Goal: Information Seeking & Learning: Learn about a topic

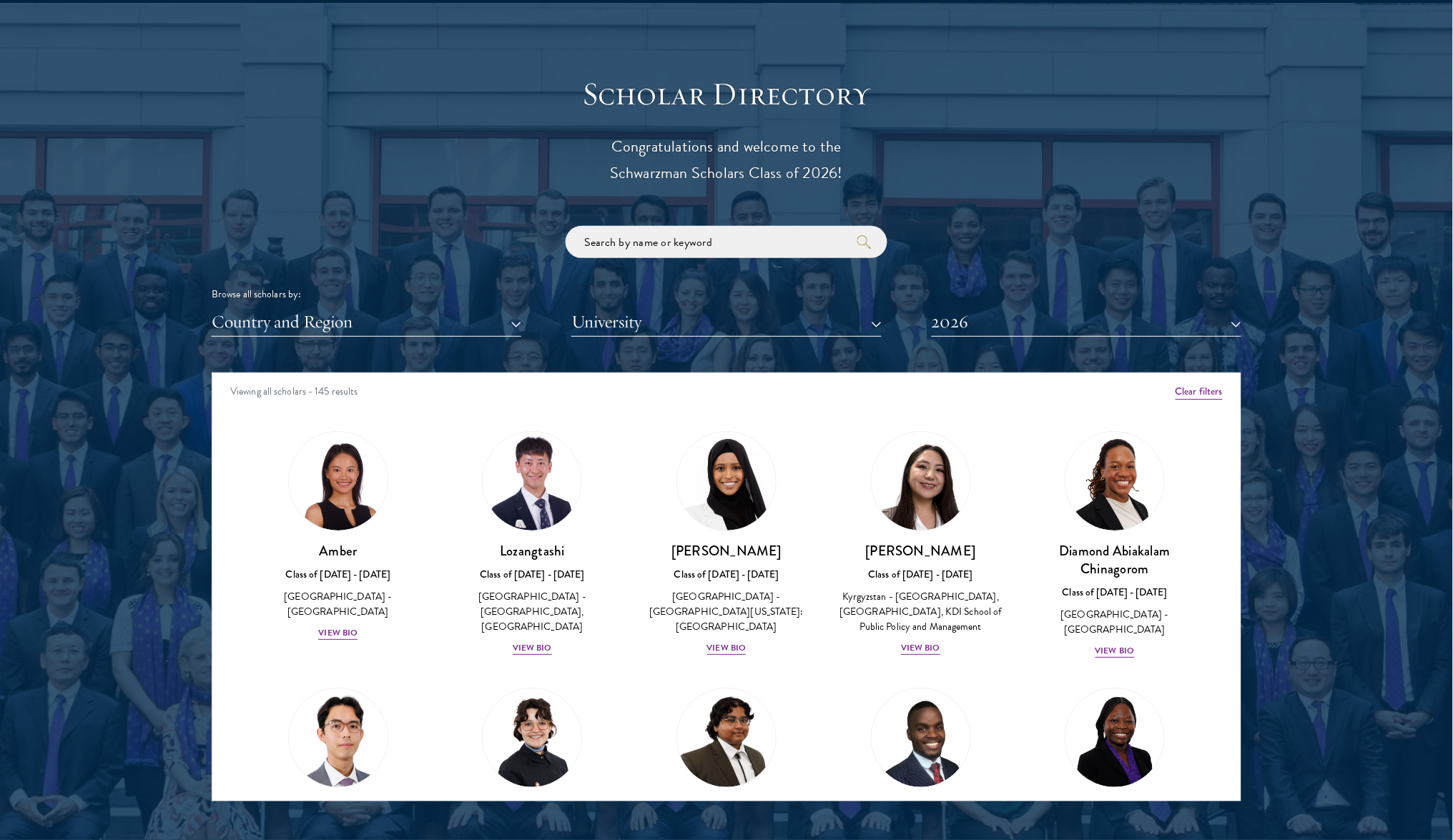
scroll to position [1690, 0]
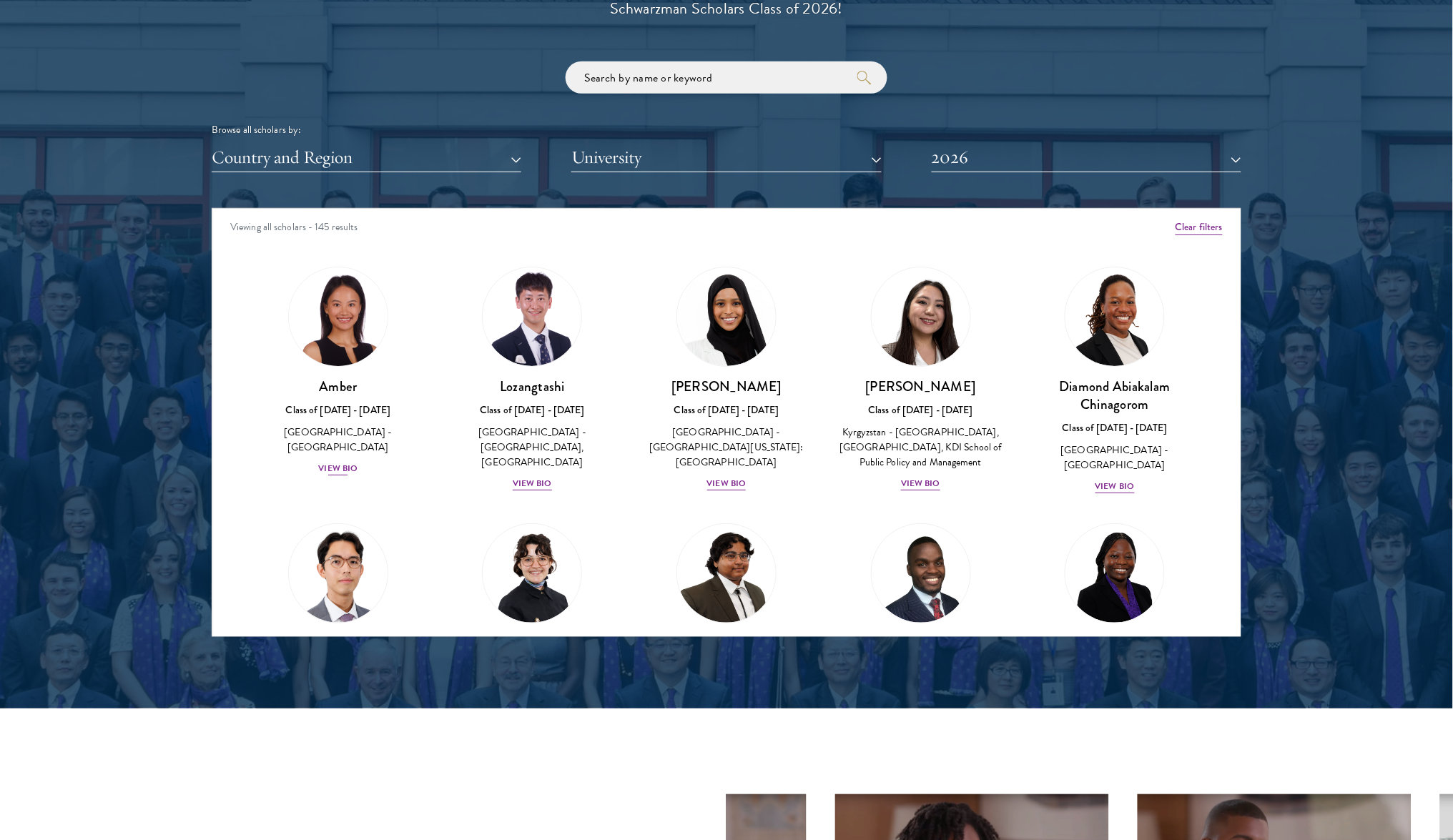
click at [344, 461] on div "View Bio" at bounding box center [337, 468] width 39 height 14
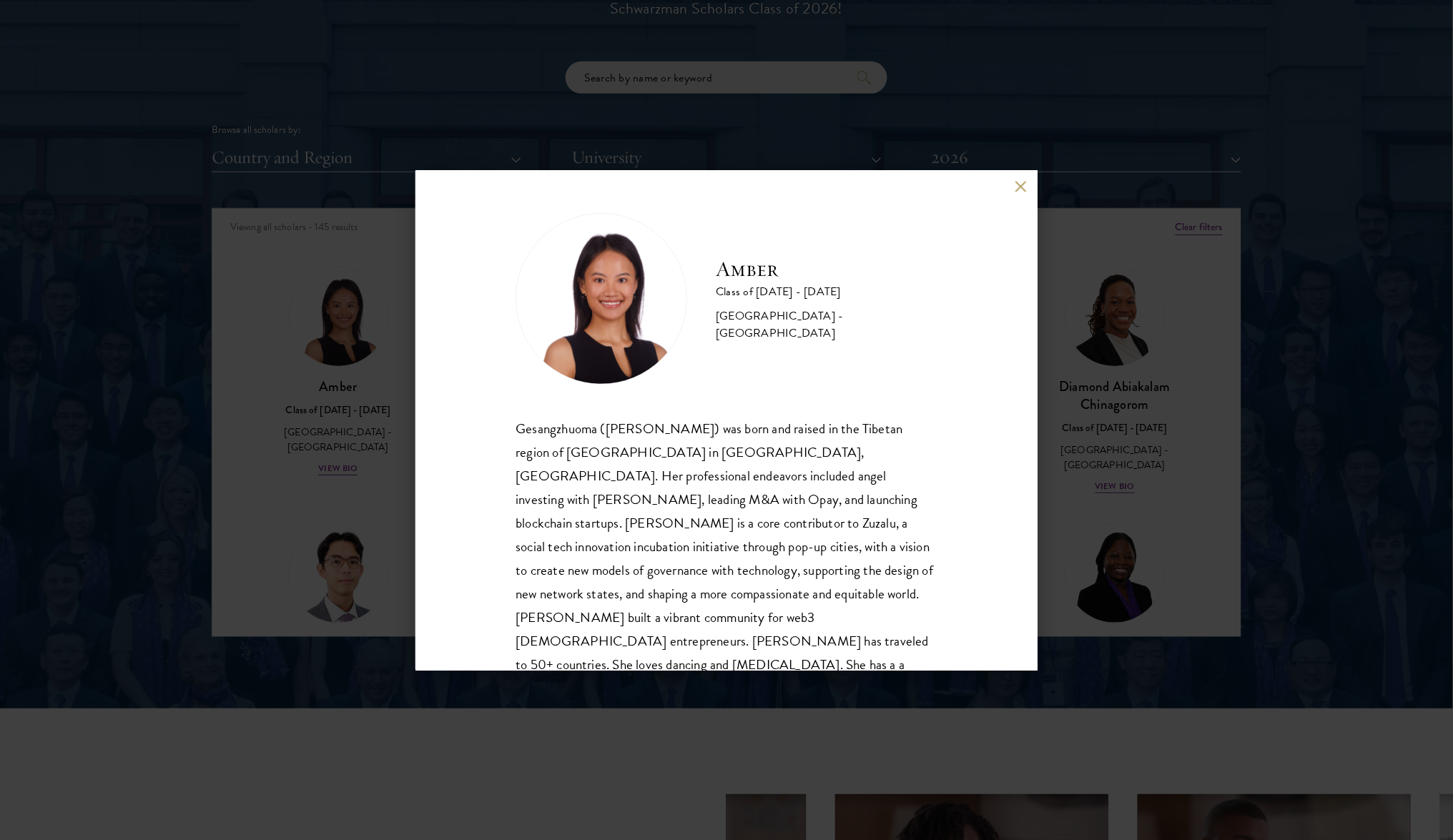
click at [348, 451] on div "Amber Class of [DATE] - [DATE] [GEOGRAPHIC_DATA] - [GEOGRAPHIC_DATA] Gesangzhuo…" at bounding box center [726, 420] width 1453 height 840
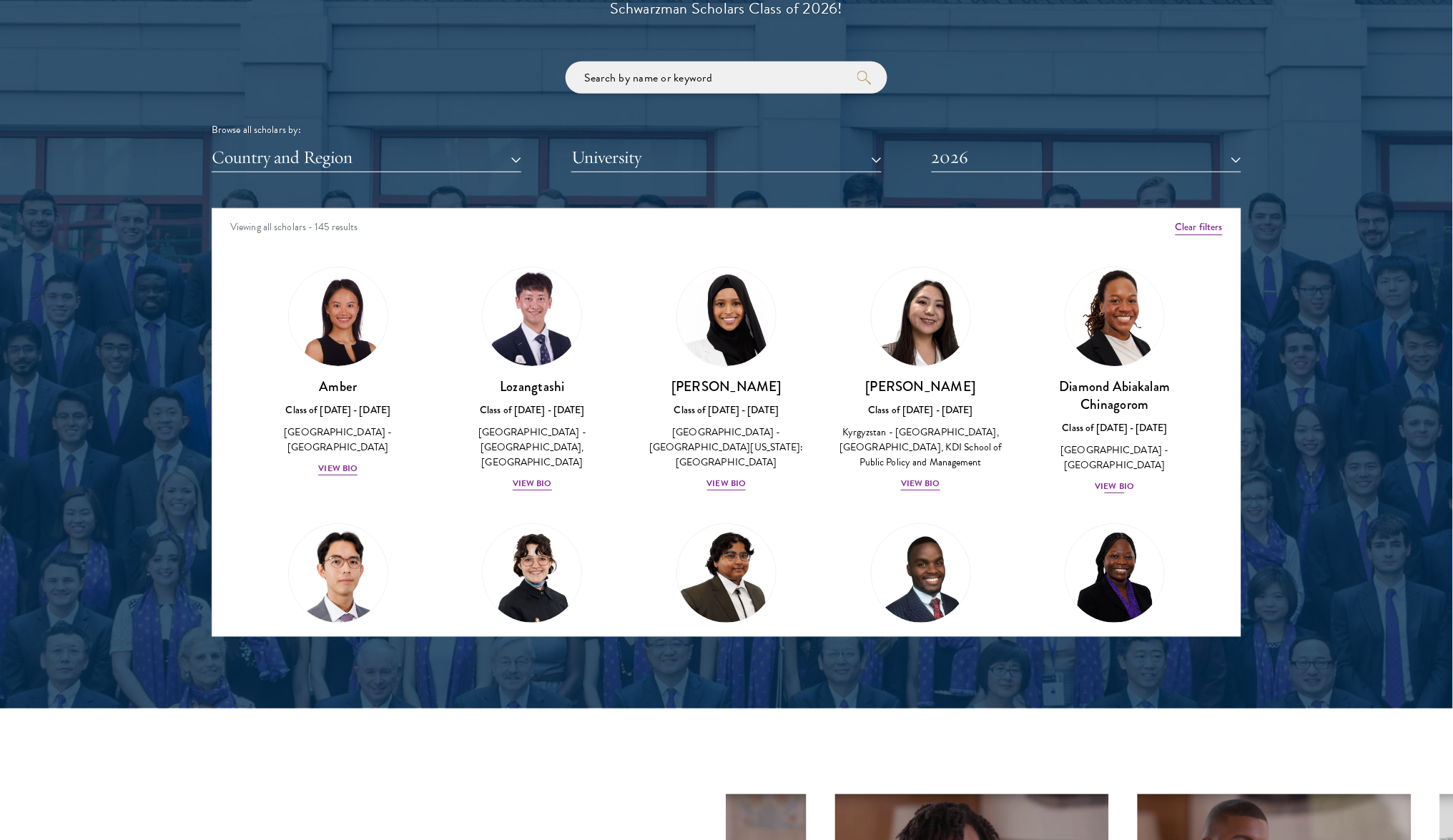
click at [1109, 480] on div "View Bio" at bounding box center [1115, 487] width 39 height 14
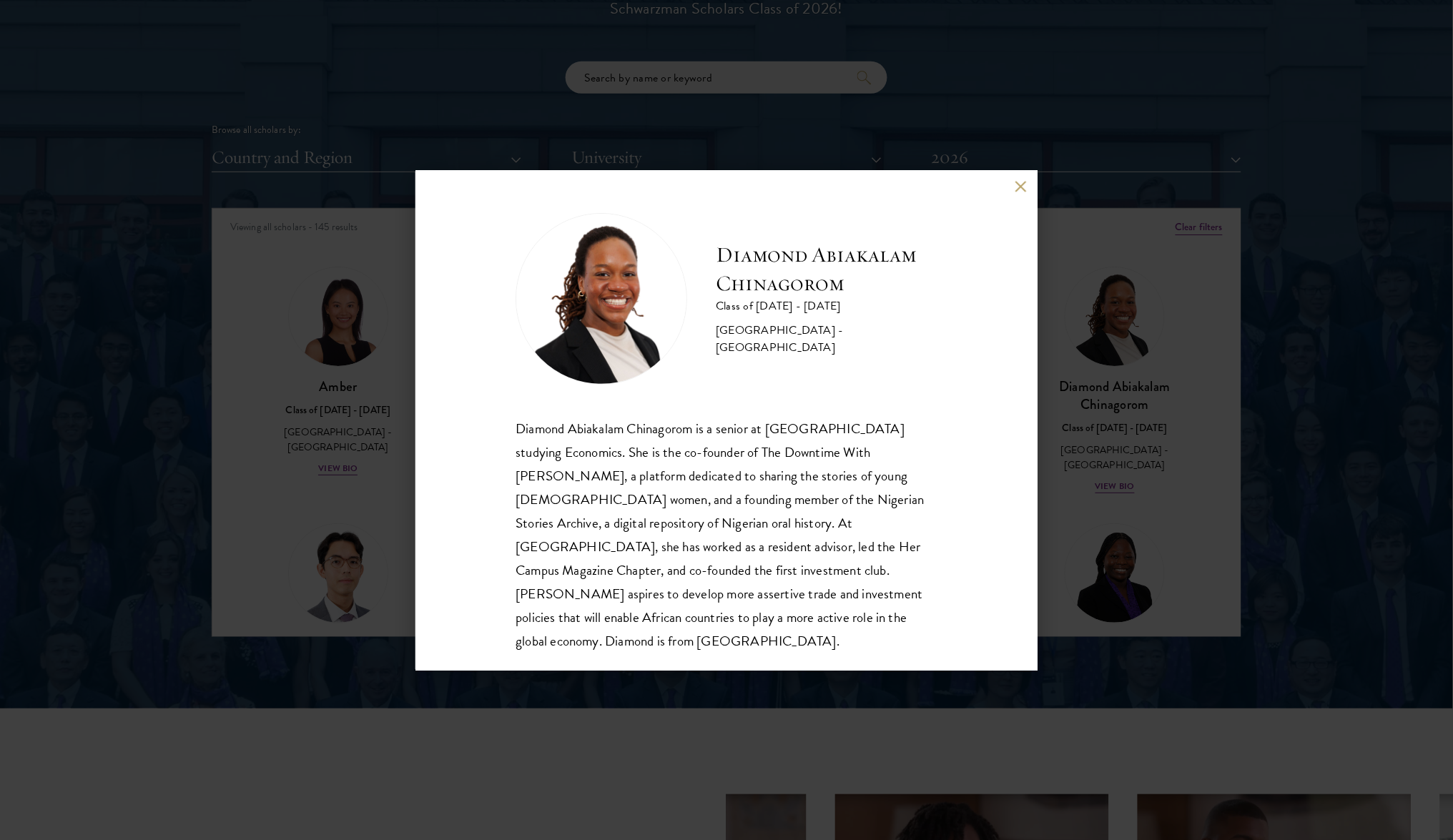
click at [1109, 457] on div "Diamond Abiakalam [GEOGRAPHIC_DATA] Class of [DATE] - [DATE] [GEOGRAPHIC_DATA] …" at bounding box center [726, 420] width 1453 height 840
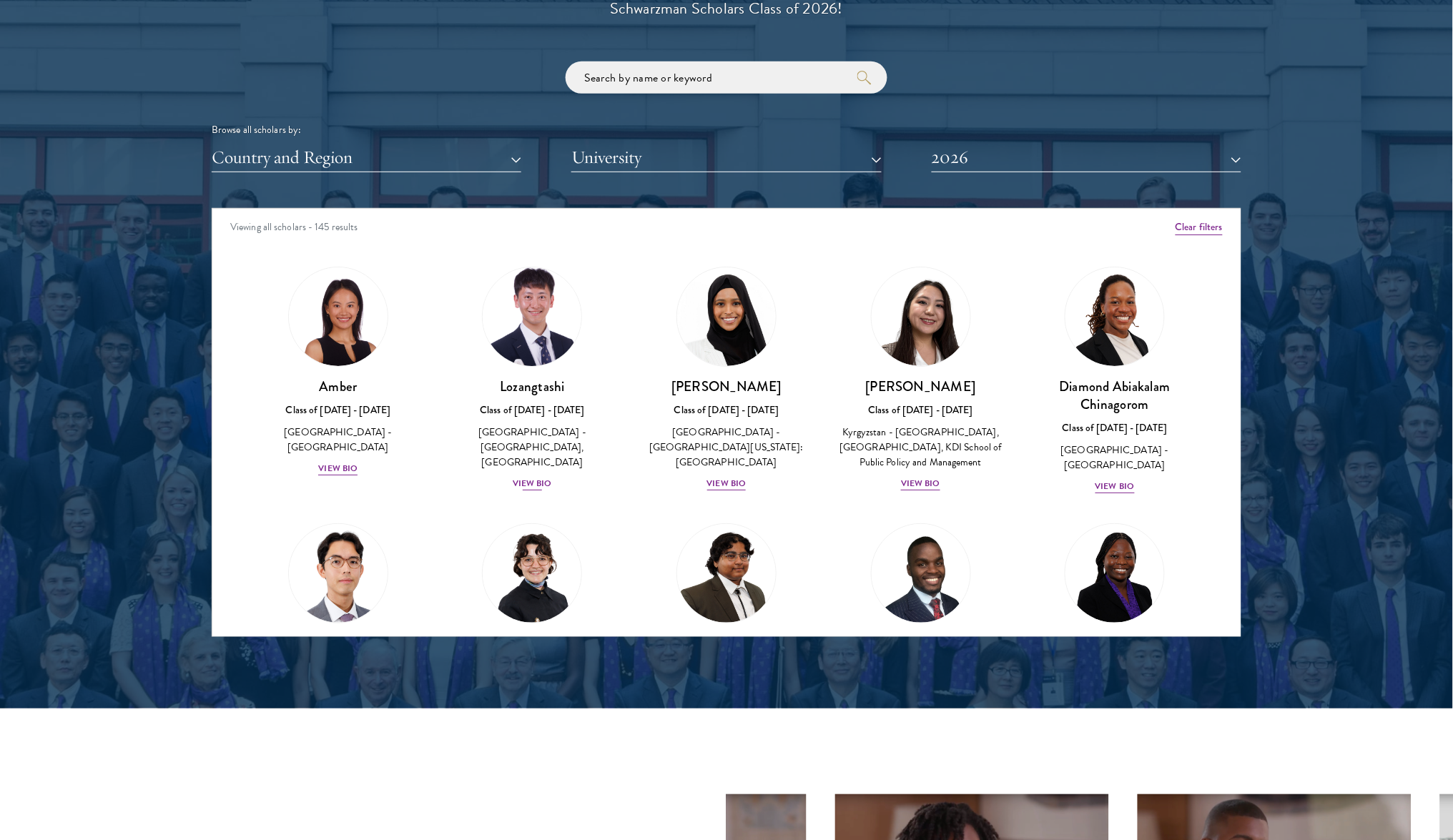
click at [521, 477] on div "View Bio" at bounding box center [532, 484] width 39 height 14
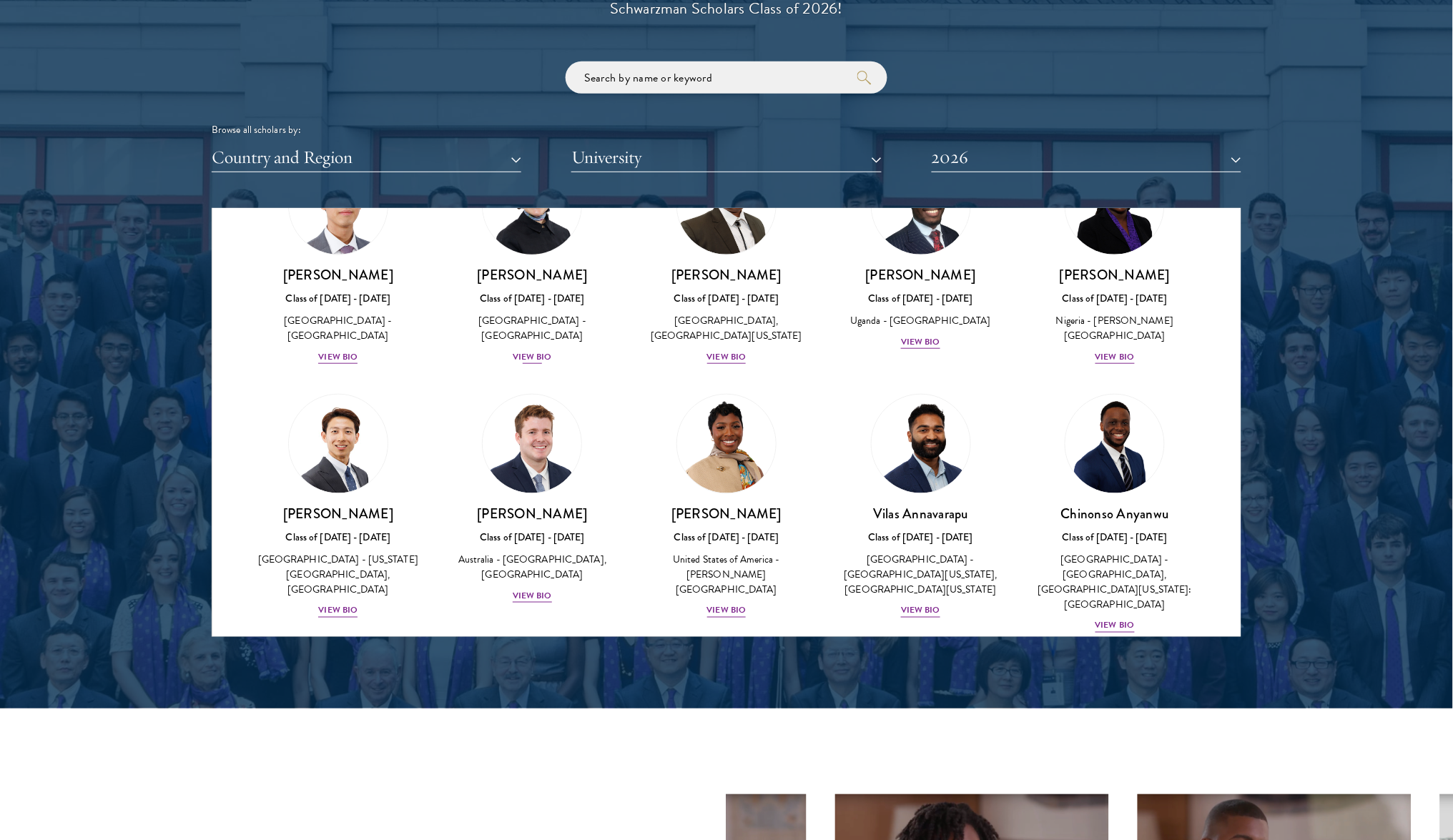
scroll to position [409, 0]
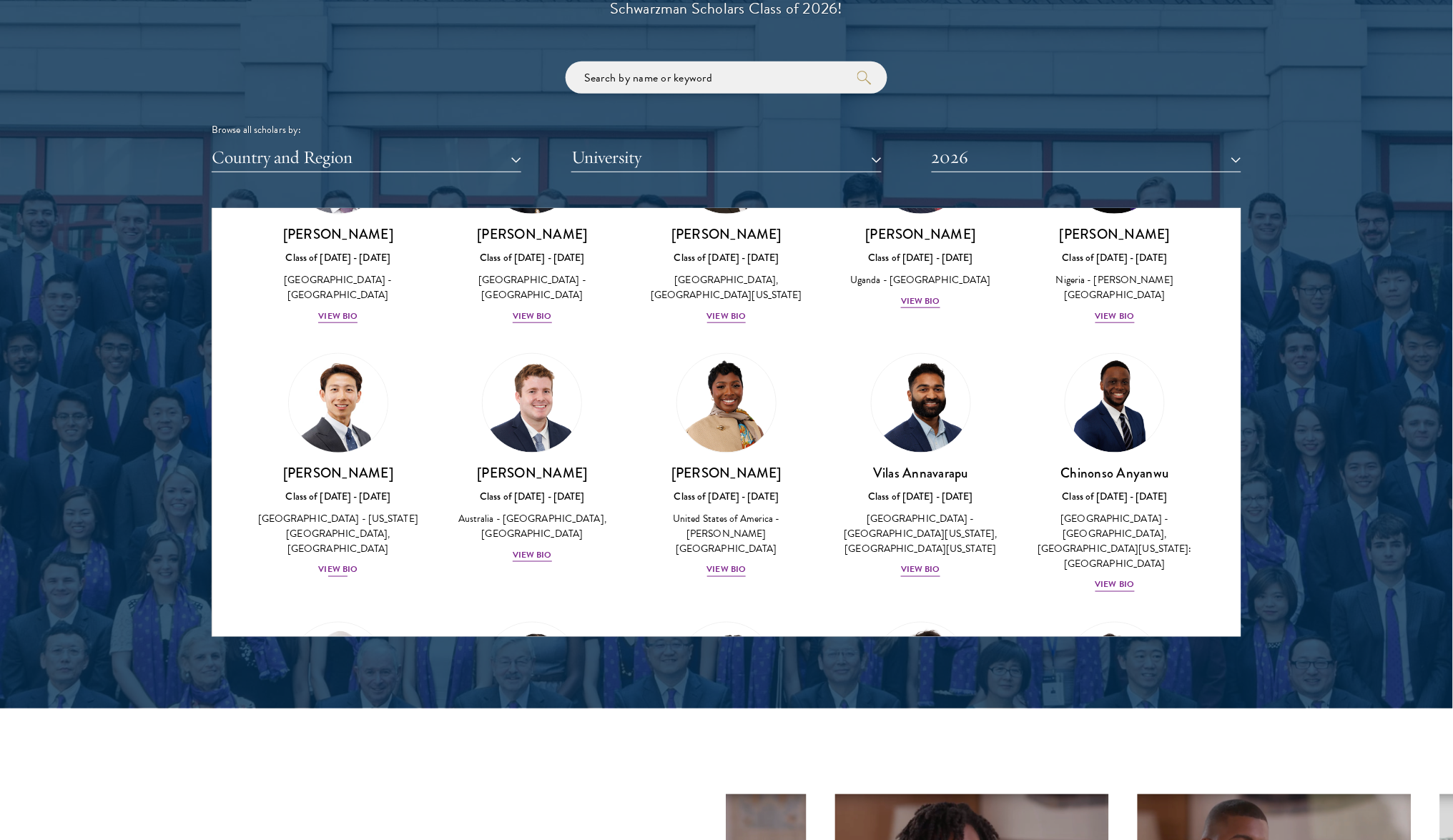
click at [342, 563] on div "View Bio" at bounding box center [337, 570] width 39 height 14
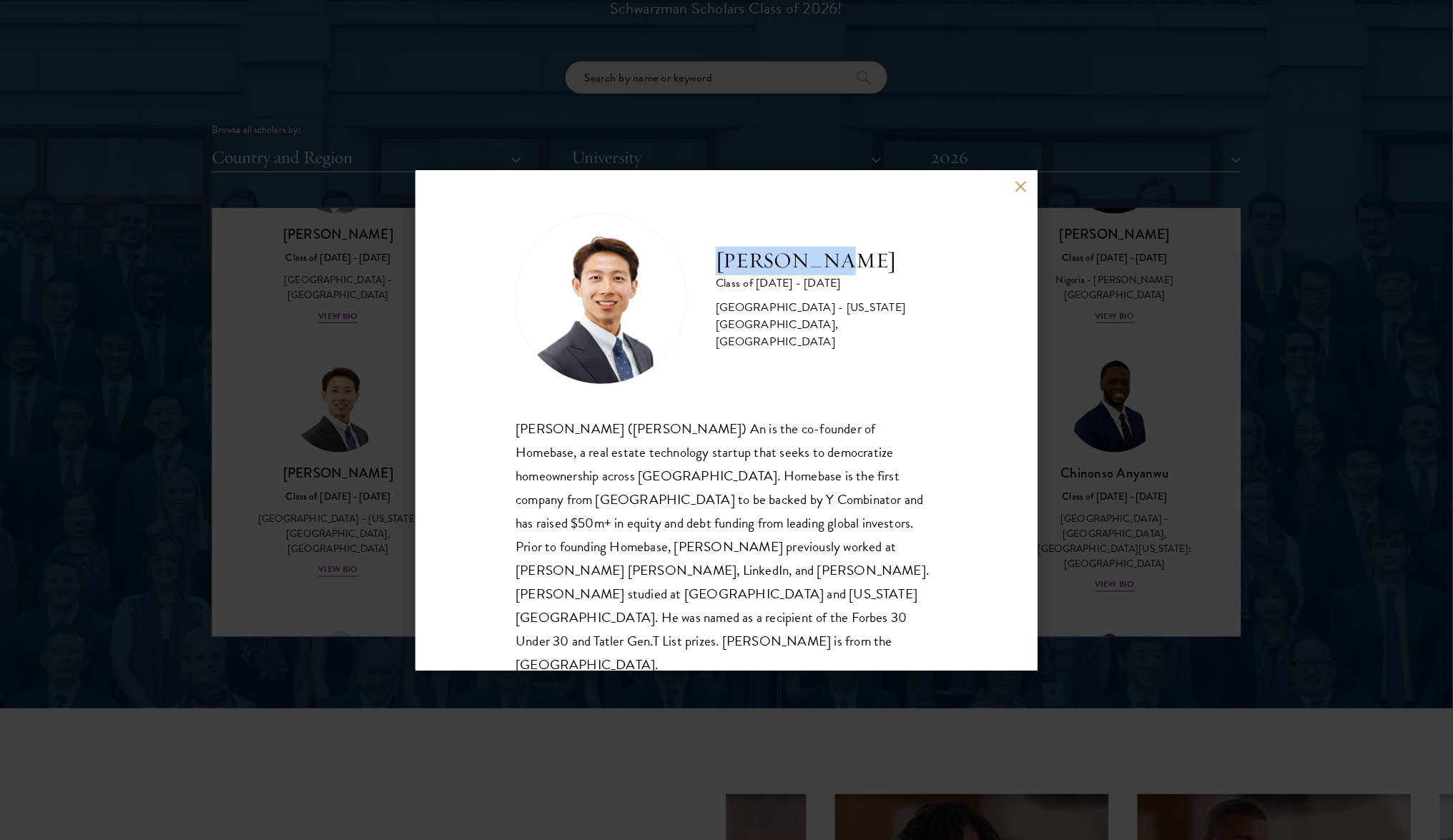
drag, startPoint x: 828, startPoint y: 267, endPoint x: 718, endPoint y: 271, distance: 110.1
click at [718, 271] on h2 "[PERSON_NAME]" at bounding box center [826, 261] width 222 height 28
copy h2 "[PERSON_NAME]"
click at [1016, 178] on div "[PERSON_NAME] Class of [DATE] - [DATE] [GEOGRAPHIC_DATA] - [US_STATE][GEOGRAPHI…" at bounding box center [726, 420] width 622 height 500
click at [1021, 186] on button at bounding box center [1021, 187] width 12 height 12
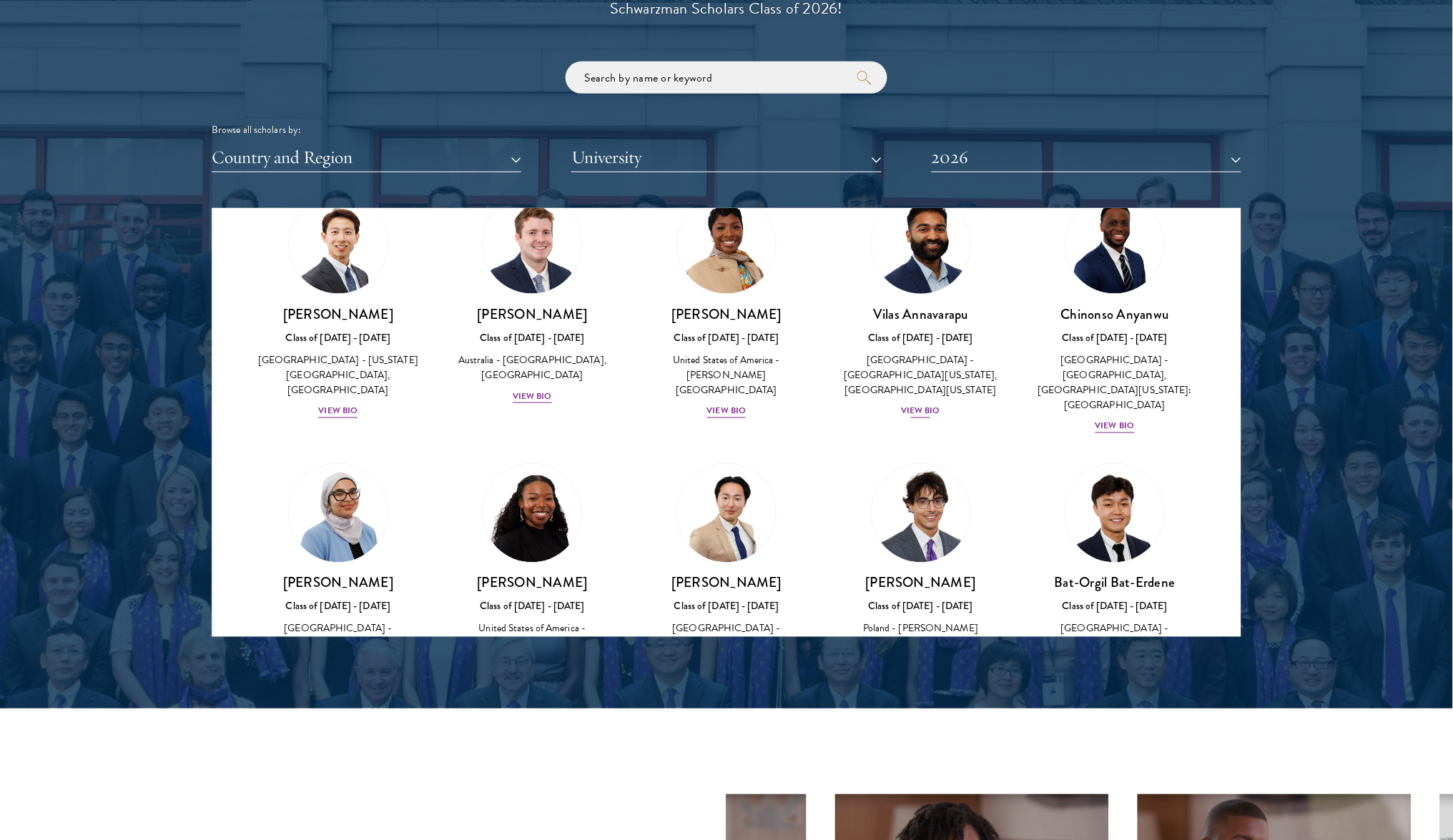
scroll to position [588, 0]
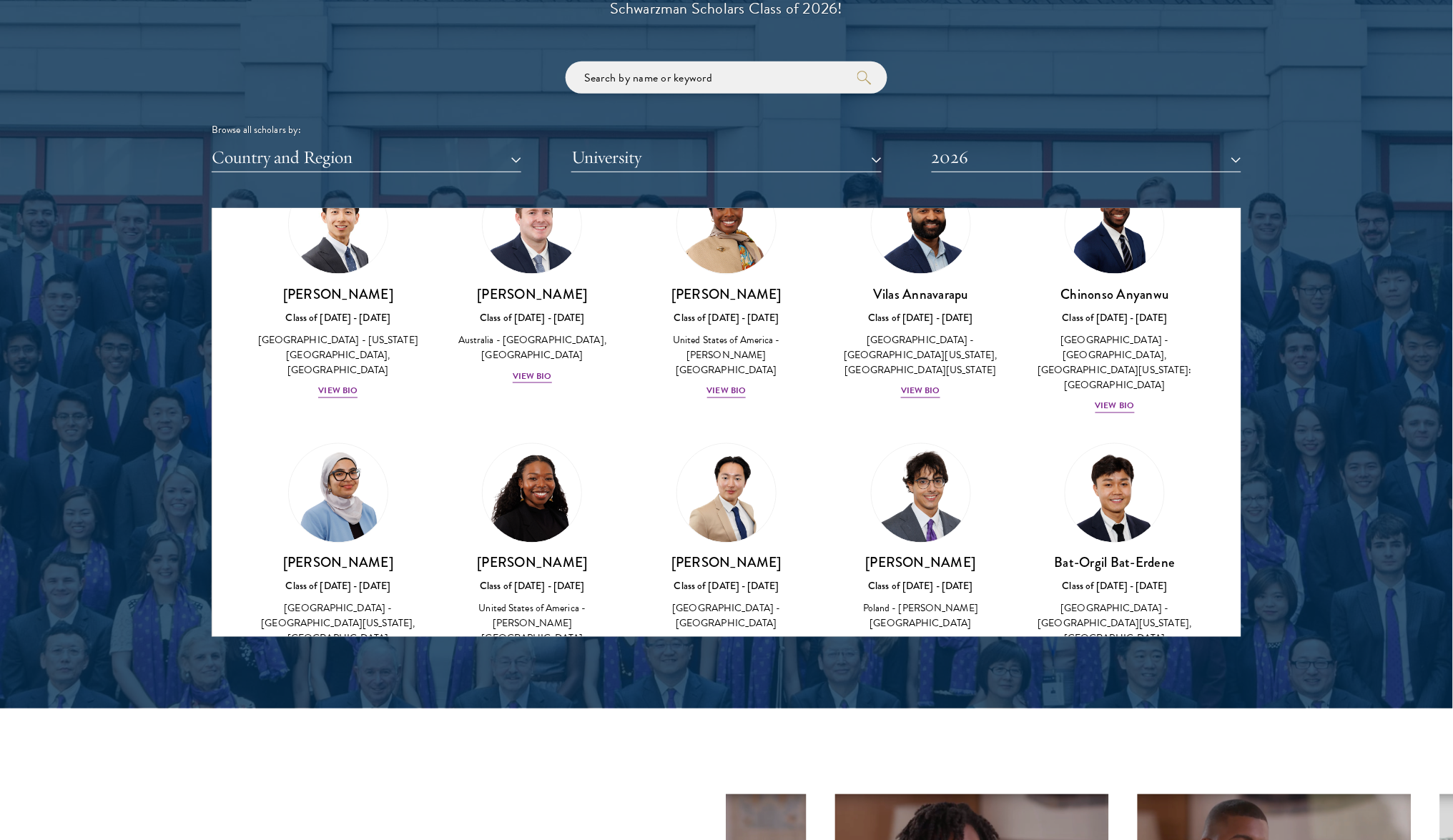
click at [403, 143] on button "Country and Region" at bounding box center [367, 158] width 310 height 29
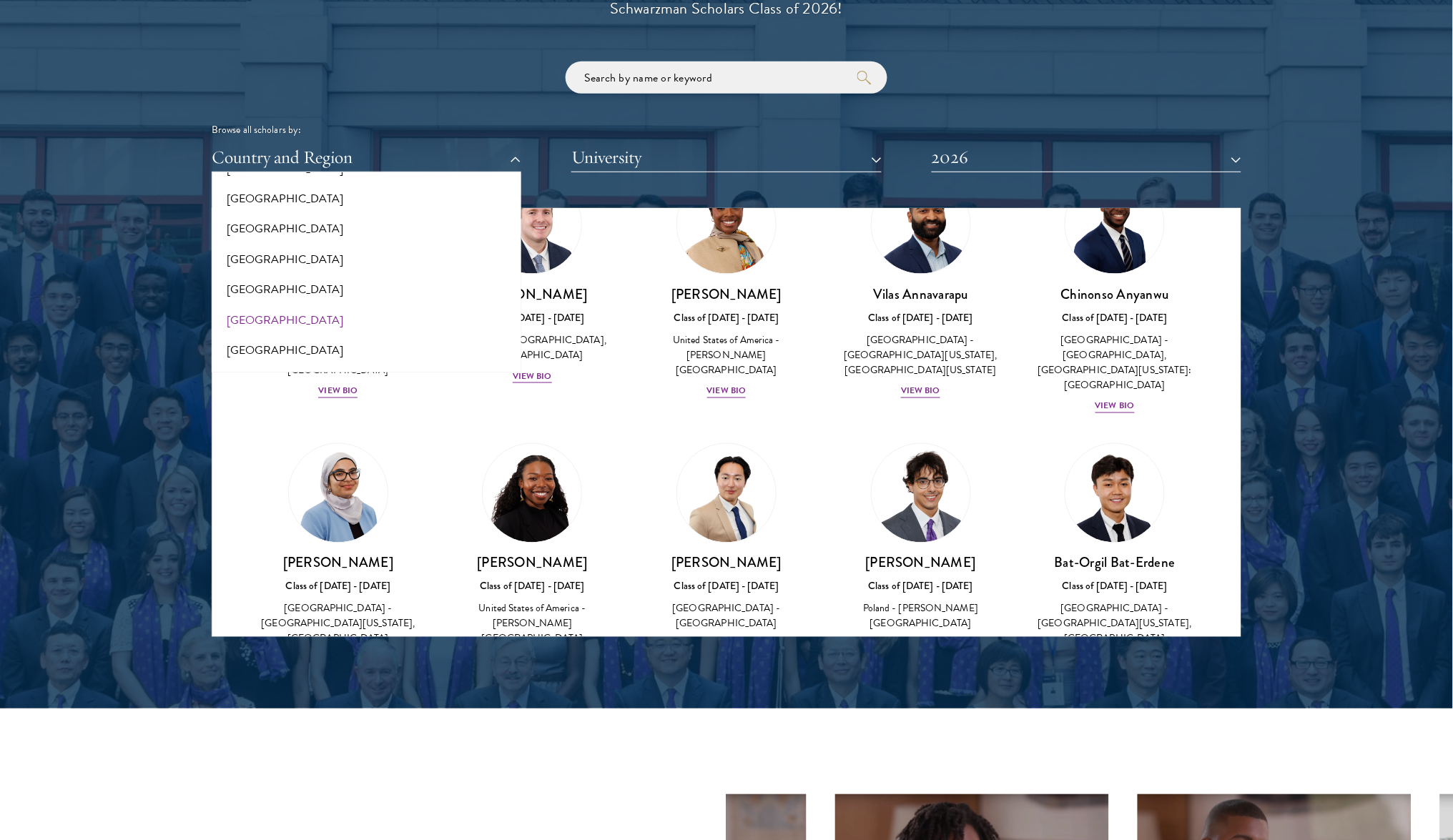
scroll to position [2903, 0]
click at [302, 281] on button "[GEOGRAPHIC_DATA]" at bounding box center [367, 295] width 301 height 30
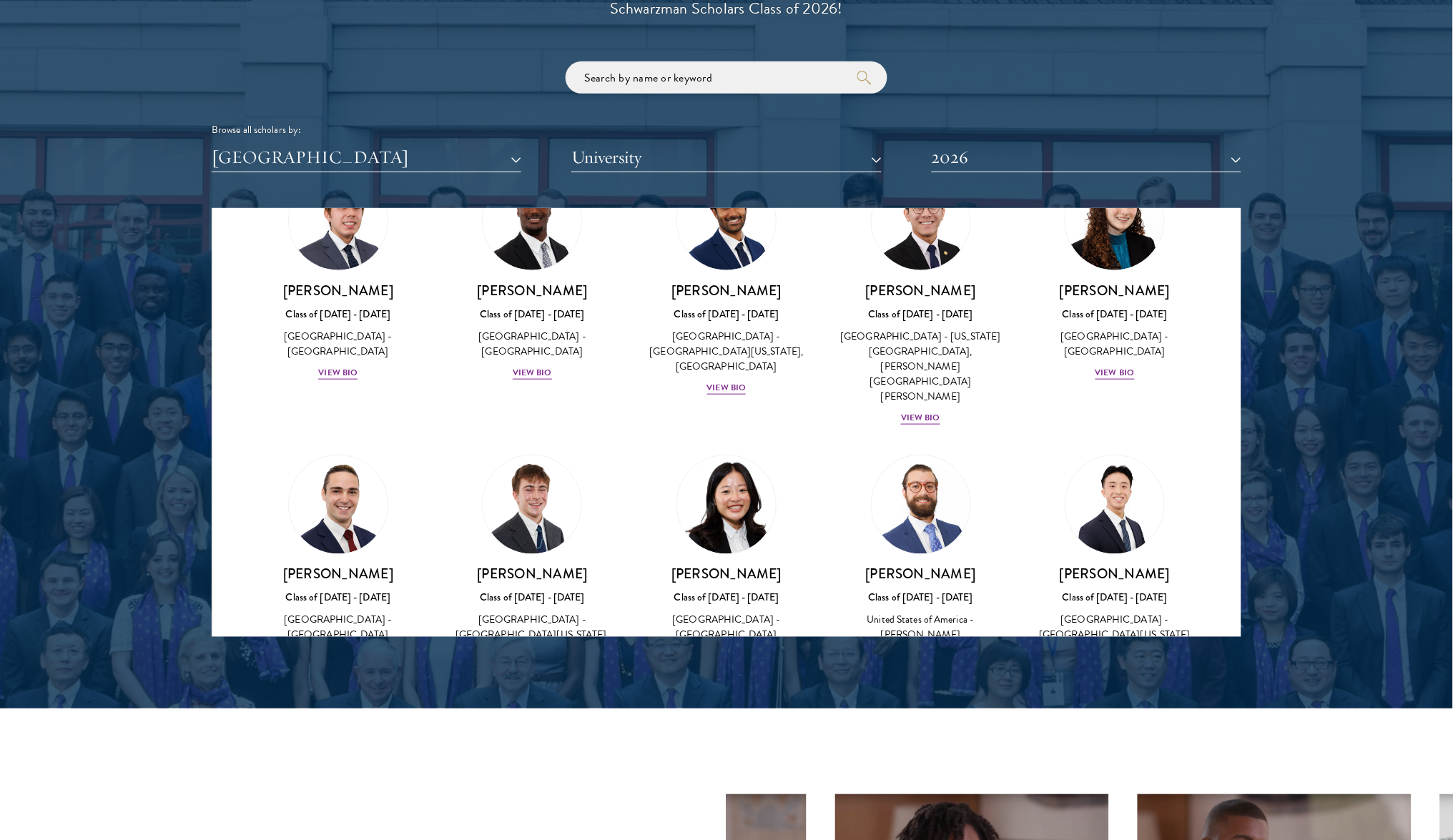
scroll to position [1965, 0]
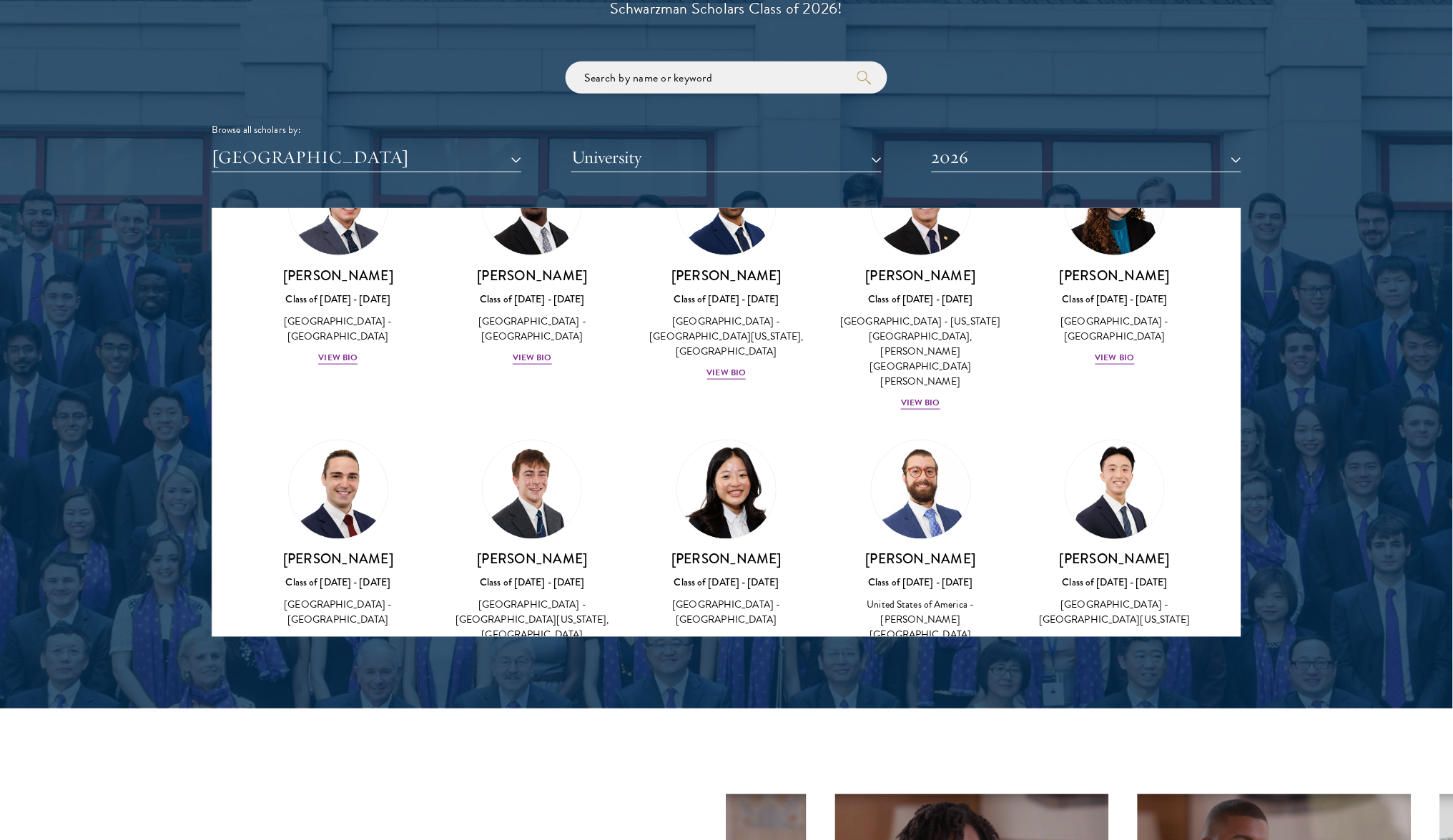
click at [1113, 635] on div "View Bio" at bounding box center [1115, 641] width 39 height 14
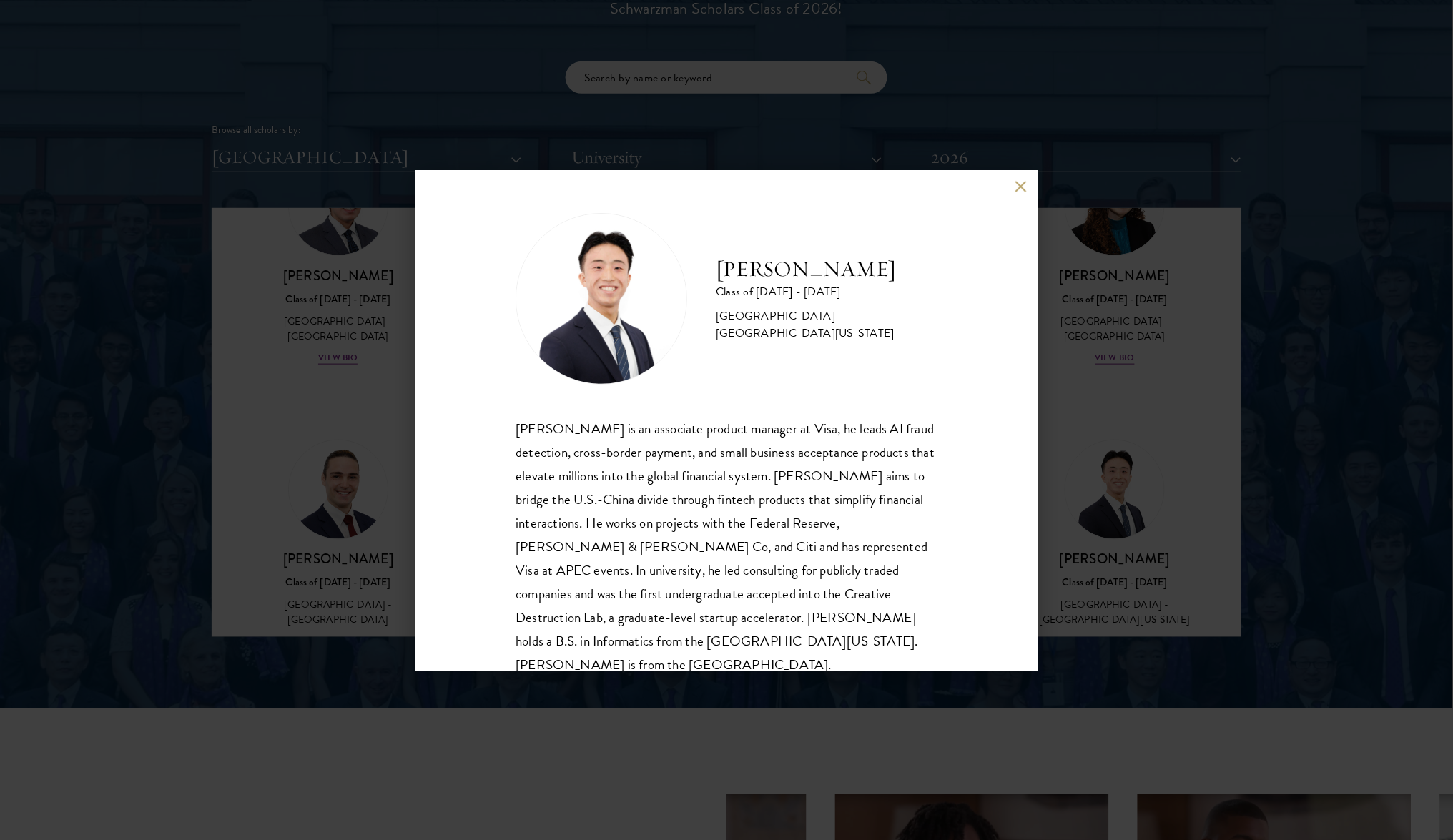
click at [1086, 401] on div "[PERSON_NAME] Class of [DATE] - [DATE] [GEOGRAPHIC_DATA] - [GEOGRAPHIC_DATA][US…" at bounding box center [726, 420] width 1453 height 840
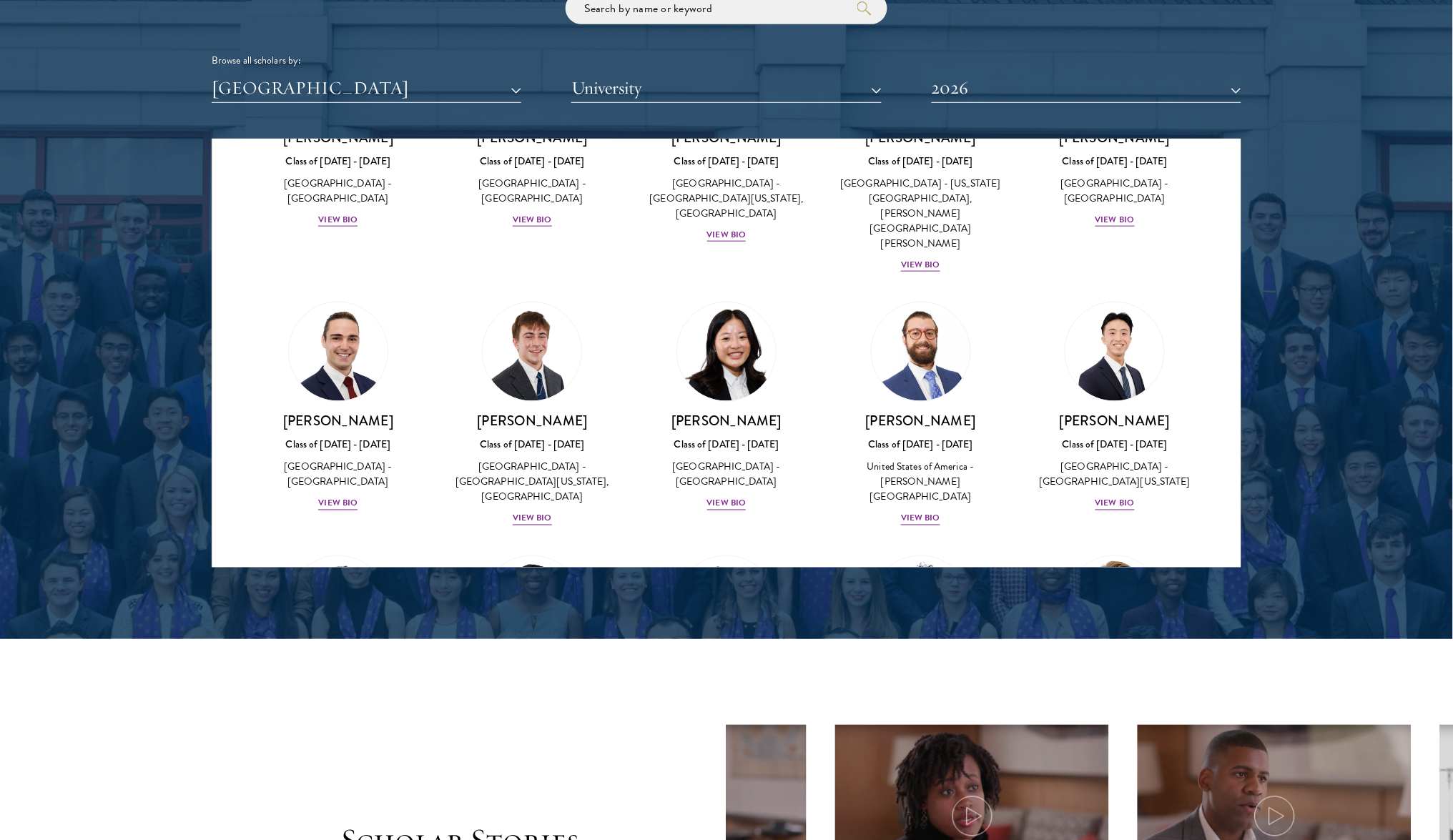
scroll to position [2049, 0]
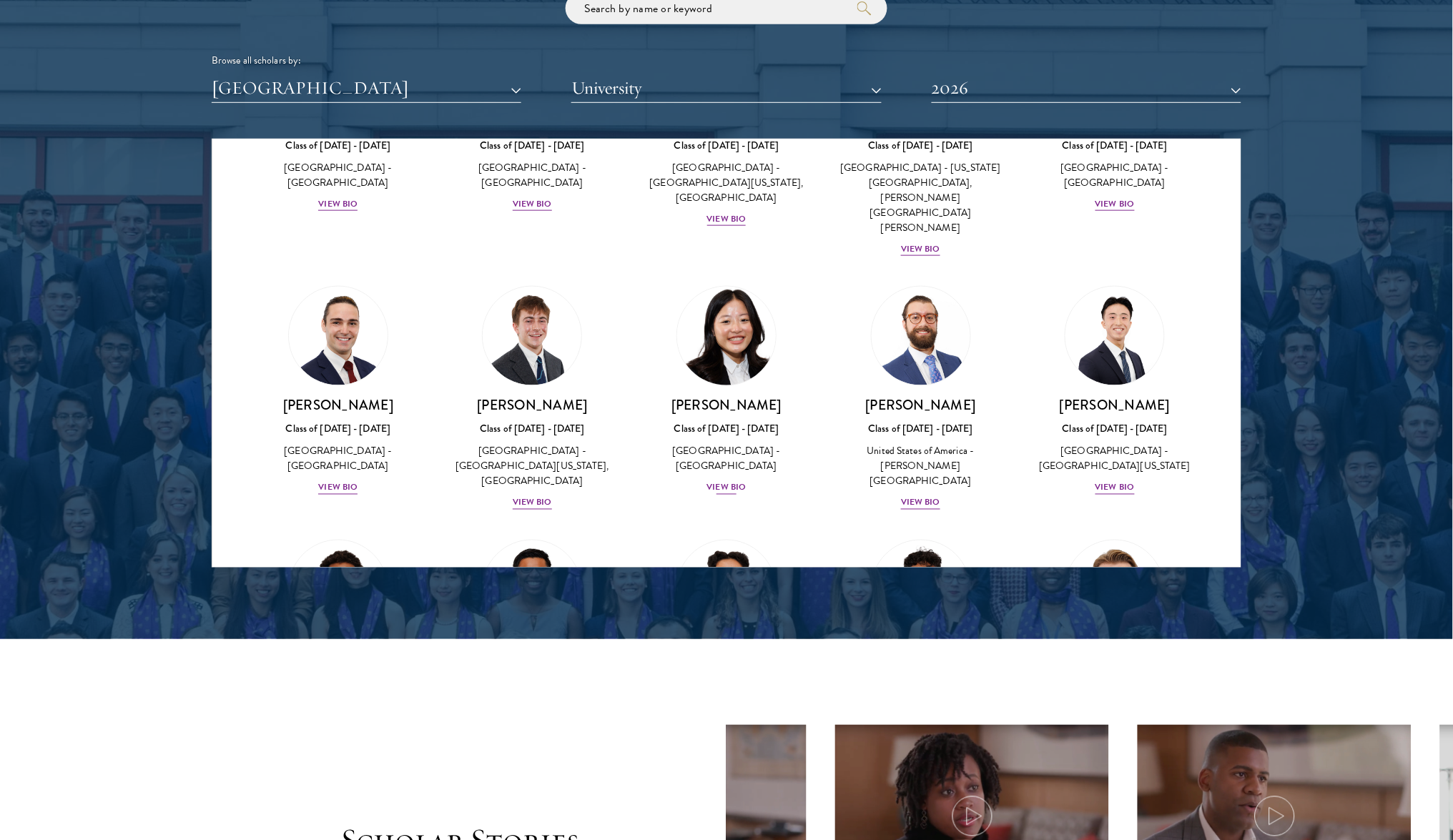
click at [720, 481] on div "View Bio" at bounding box center [726, 488] width 39 height 14
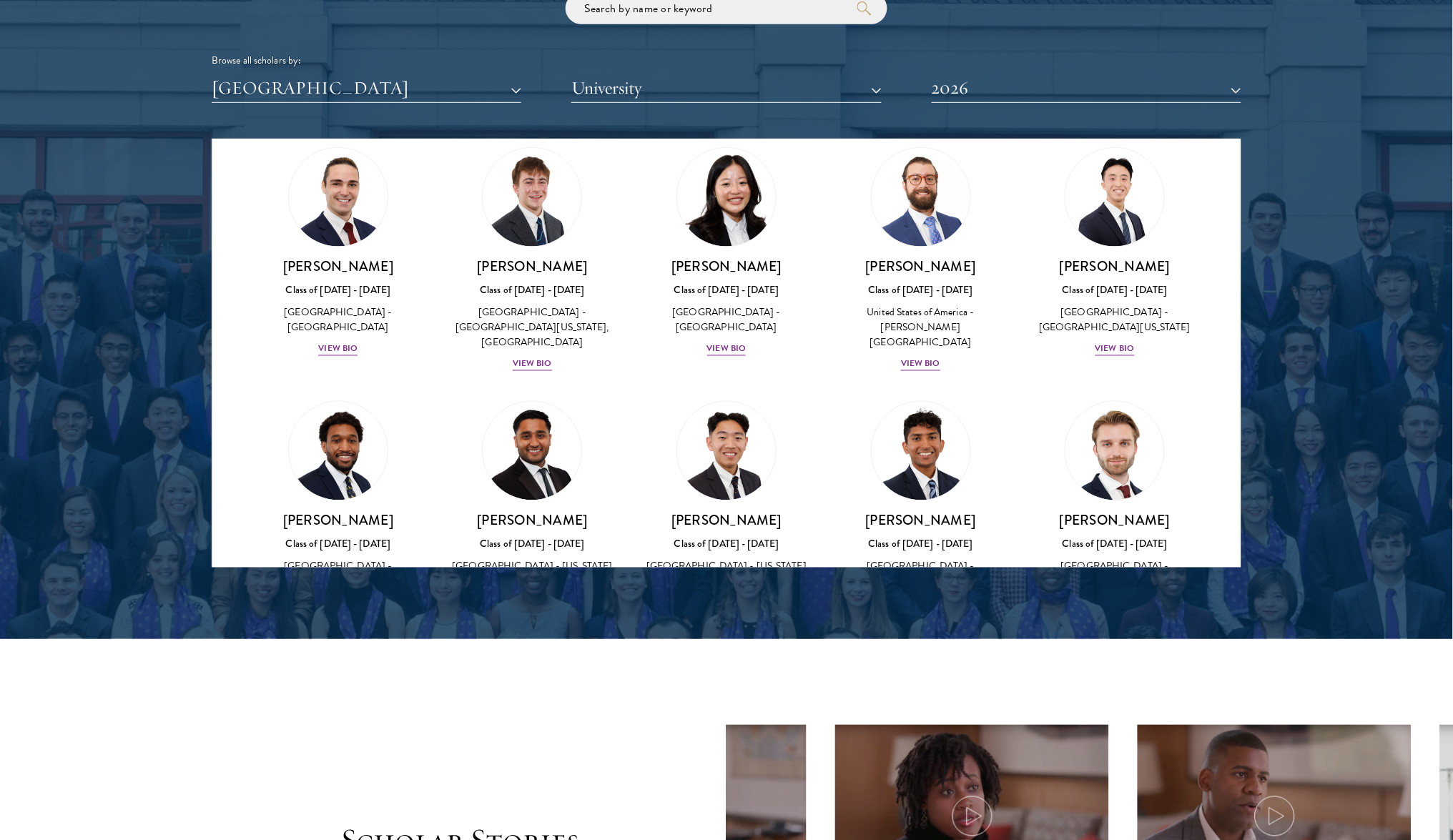
scroll to position [2190, 0]
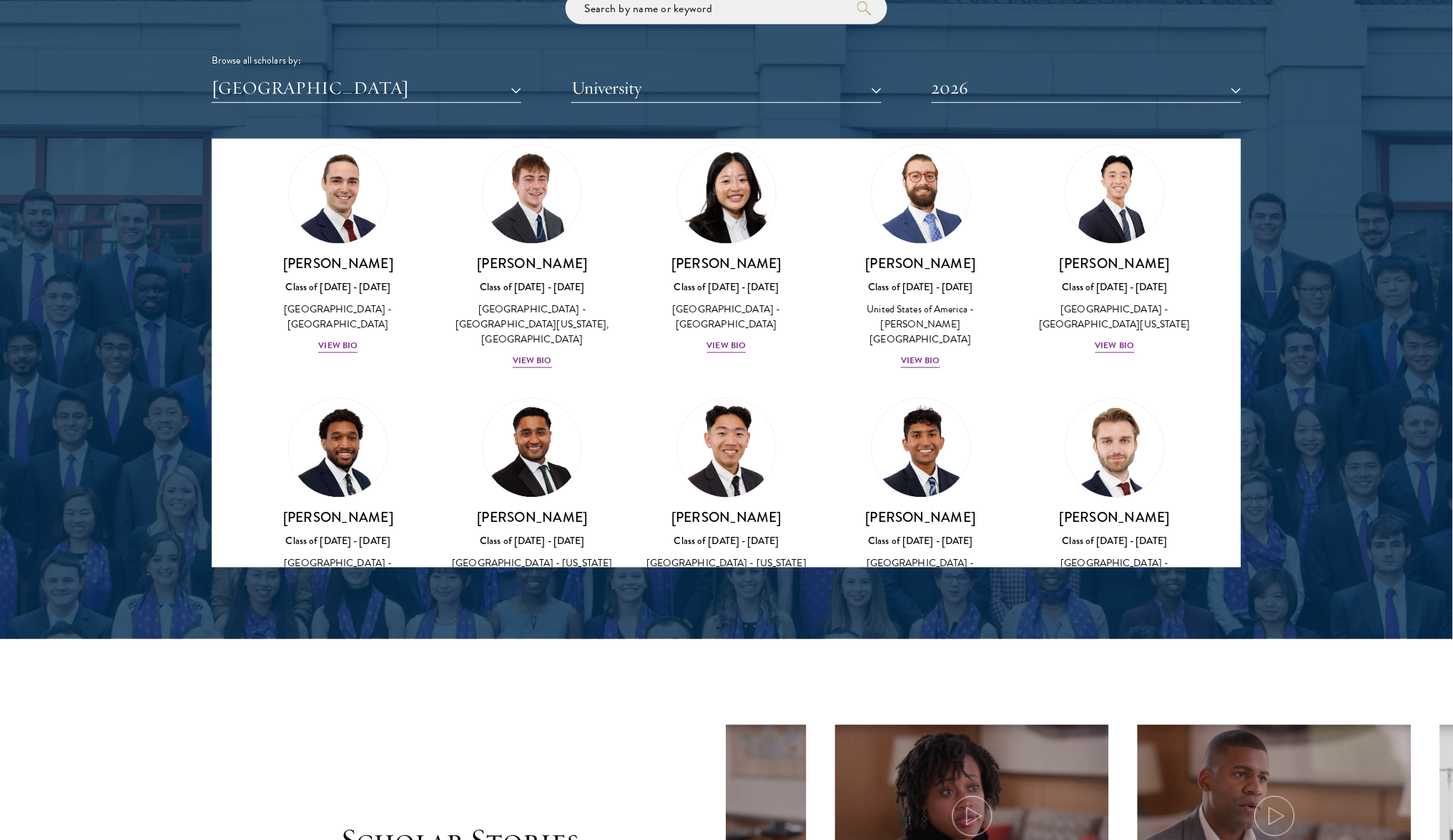
click at [714, 609] on div "View Bio" at bounding box center [726, 615] width 39 height 14
click at [1151, 556] on div "[GEOGRAPHIC_DATA] - [GEOGRAPHIC_DATA]" at bounding box center [1115, 571] width 166 height 30
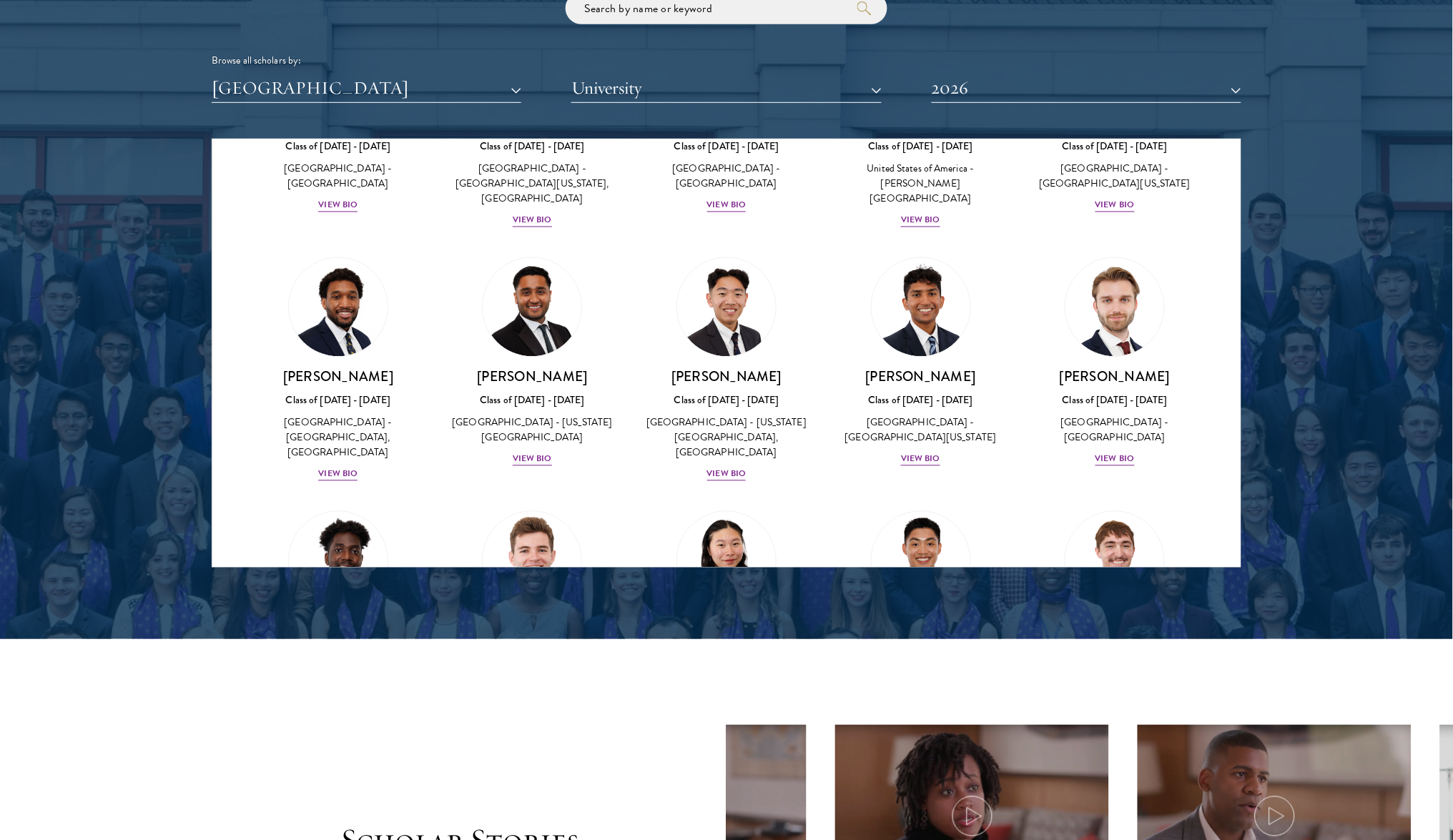
scroll to position [2463, 0]
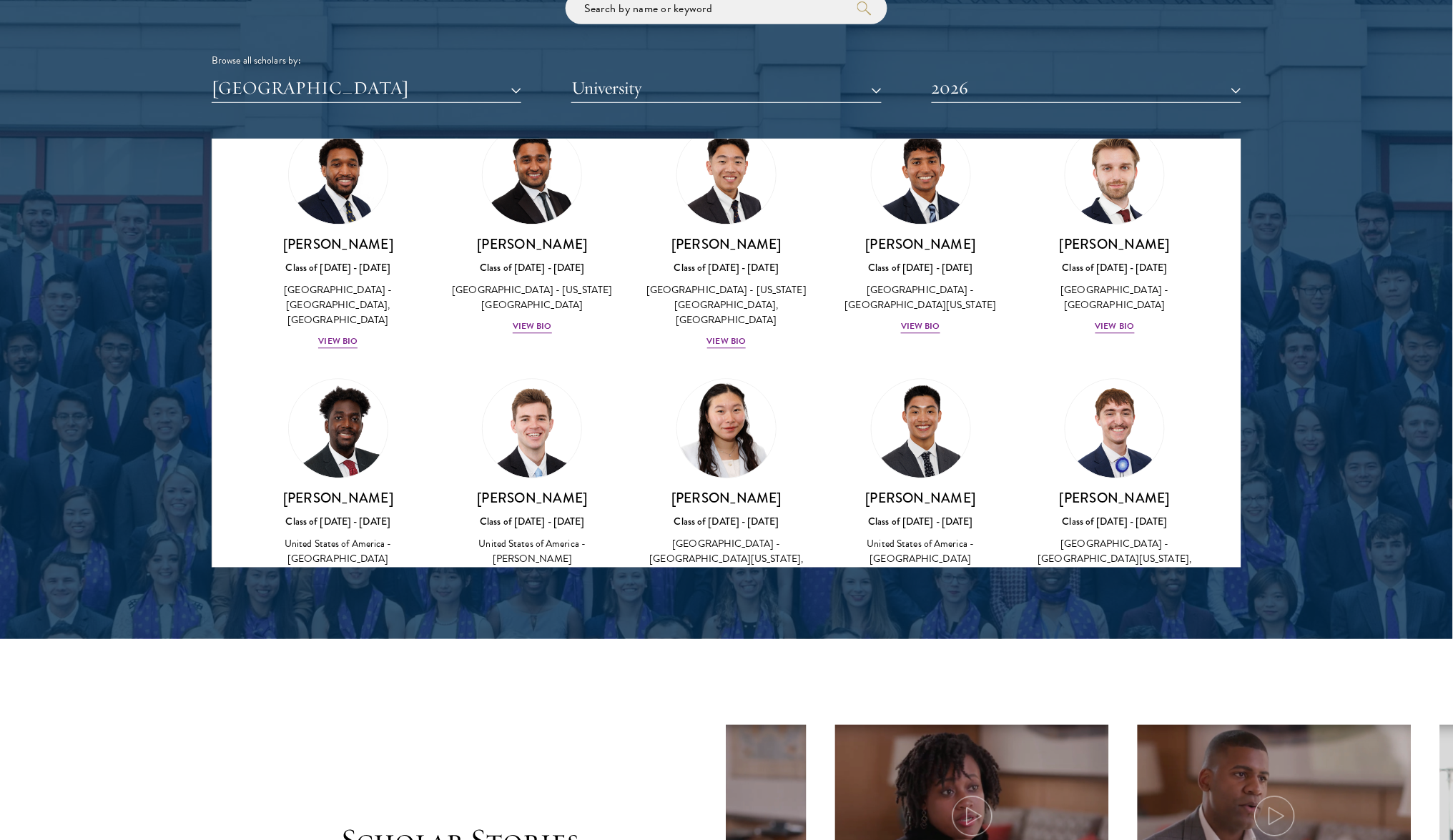
click at [727, 490] on div "[PERSON_NAME] Class of [DATE] - [DATE] [GEOGRAPHIC_DATA] - [GEOGRAPHIC_DATA][US…" at bounding box center [726, 546] width 166 height 114
click at [922, 490] on div "[PERSON_NAME] Class of [DATE] - [DATE] [GEOGRAPHIC_DATA] - [GEOGRAPHIC_DATA] Vi…" at bounding box center [921, 540] width 166 height 100
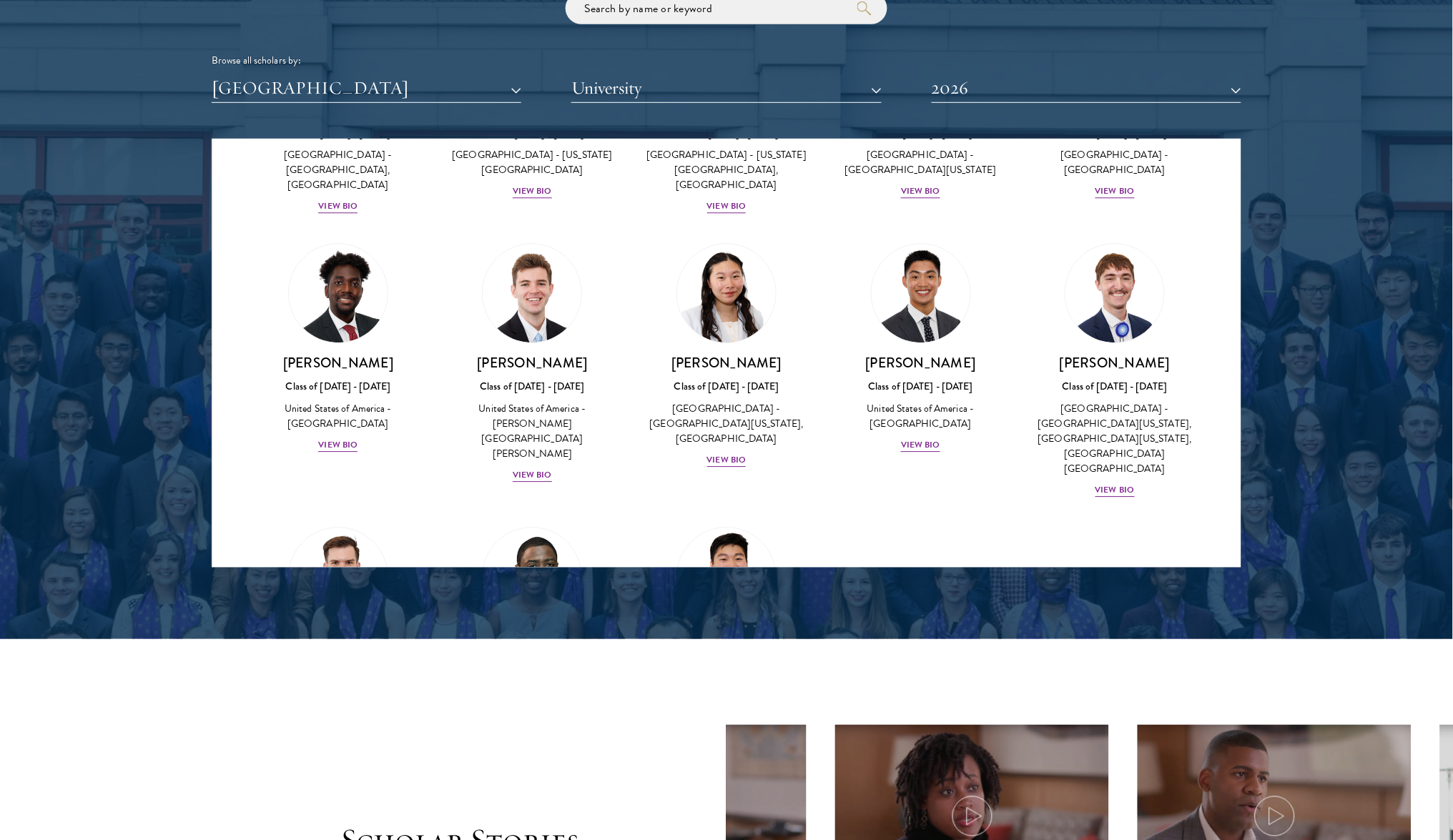
scroll to position [2598, 0]
click at [726, 724] on div "View Bio" at bounding box center [726, 730] width 39 height 14
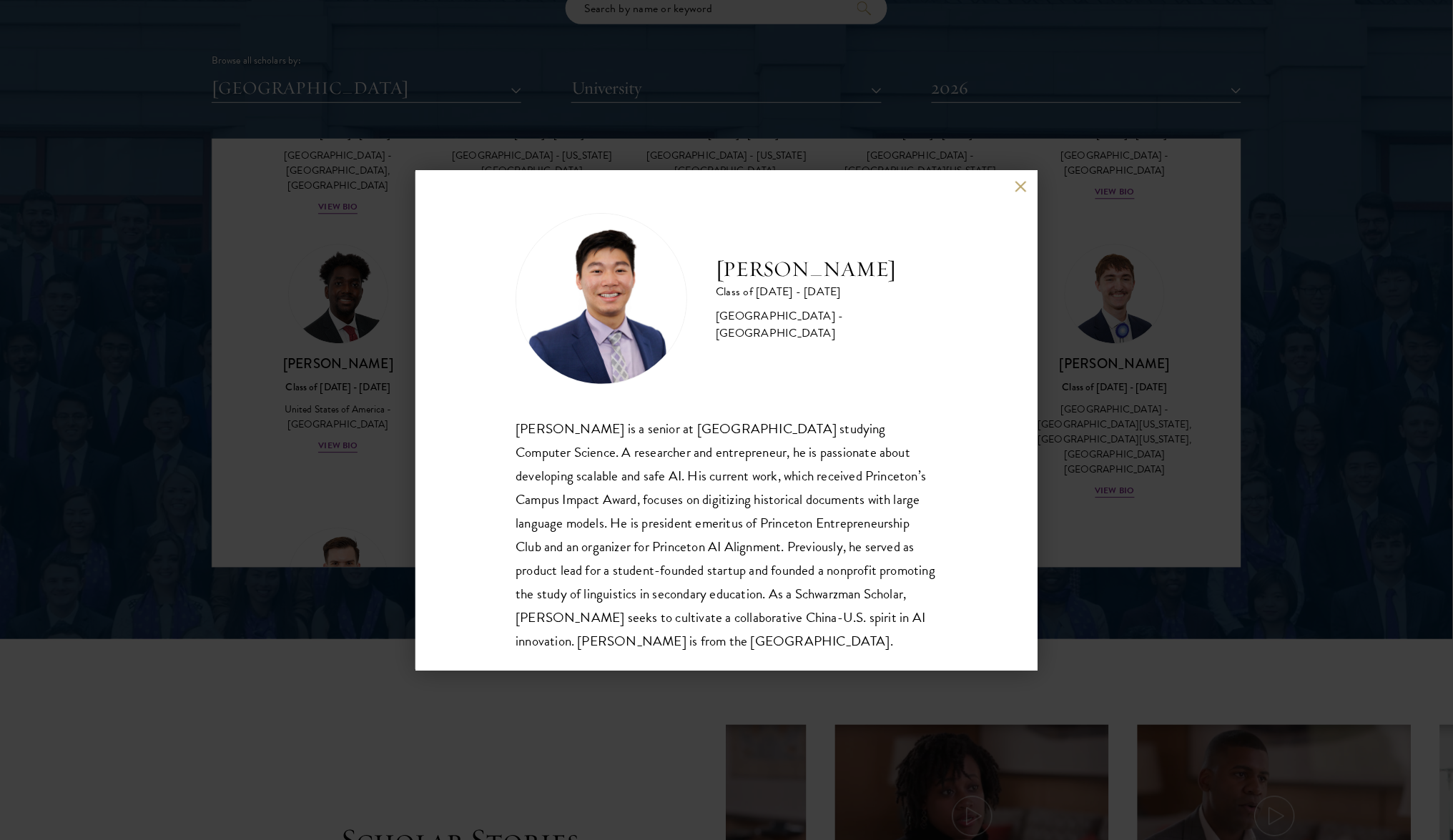
click at [324, 441] on div "[PERSON_NAME] Class of [DATE] - [DATE] [GEOGRAPHIC_DATA] - [GEOGRAPHIC_DATA] [P…" at bounding box center [726, 420] width 1453 height 840
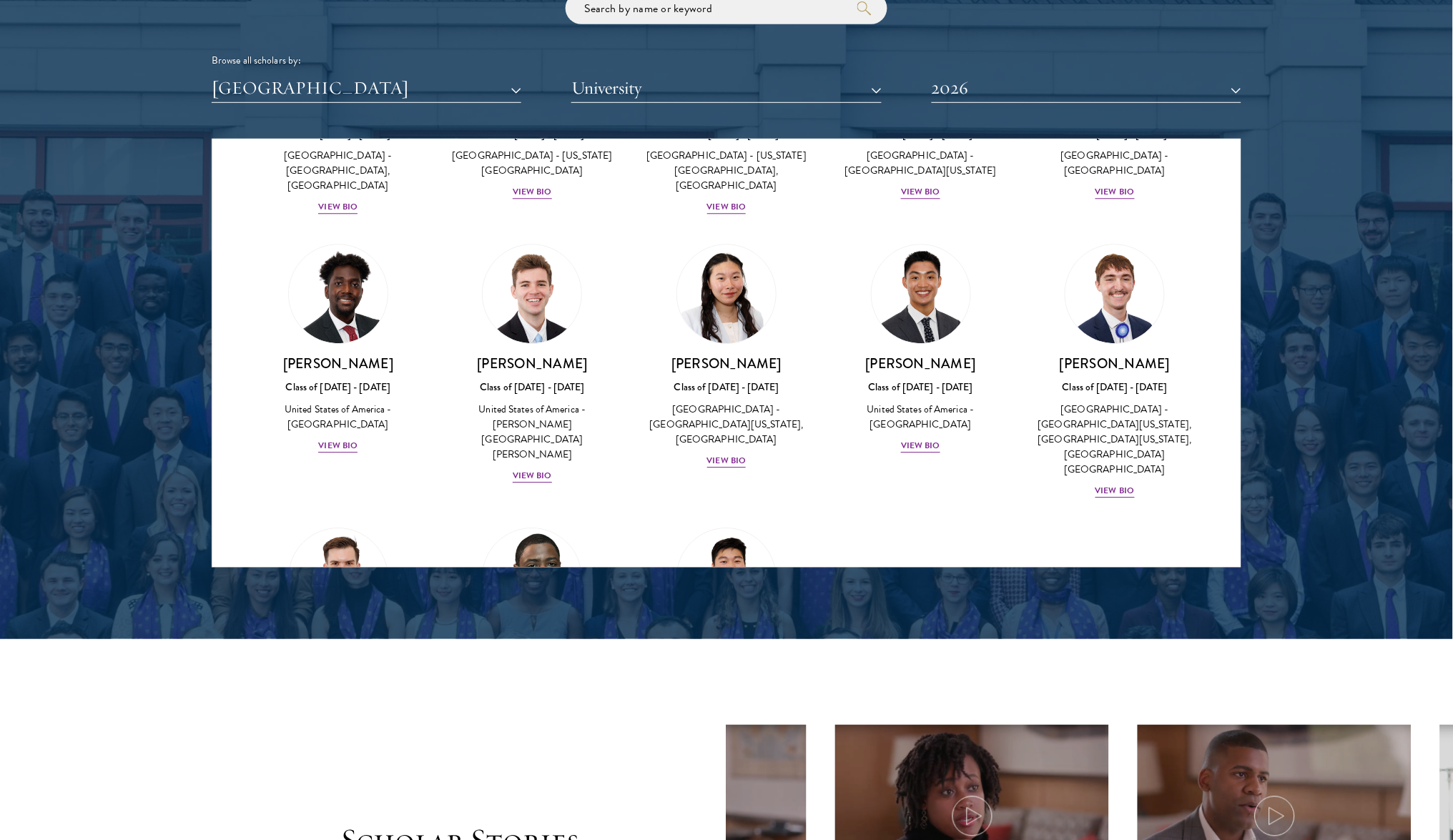
click at [524, 639] on div "[PERSON_NAME] Class of [DATE] - [DATE] [GEOGRAPHIC_DATA] - [PERSON_NAME][GEOGRA…" at bounding box center [533, 696] width 166 height 114
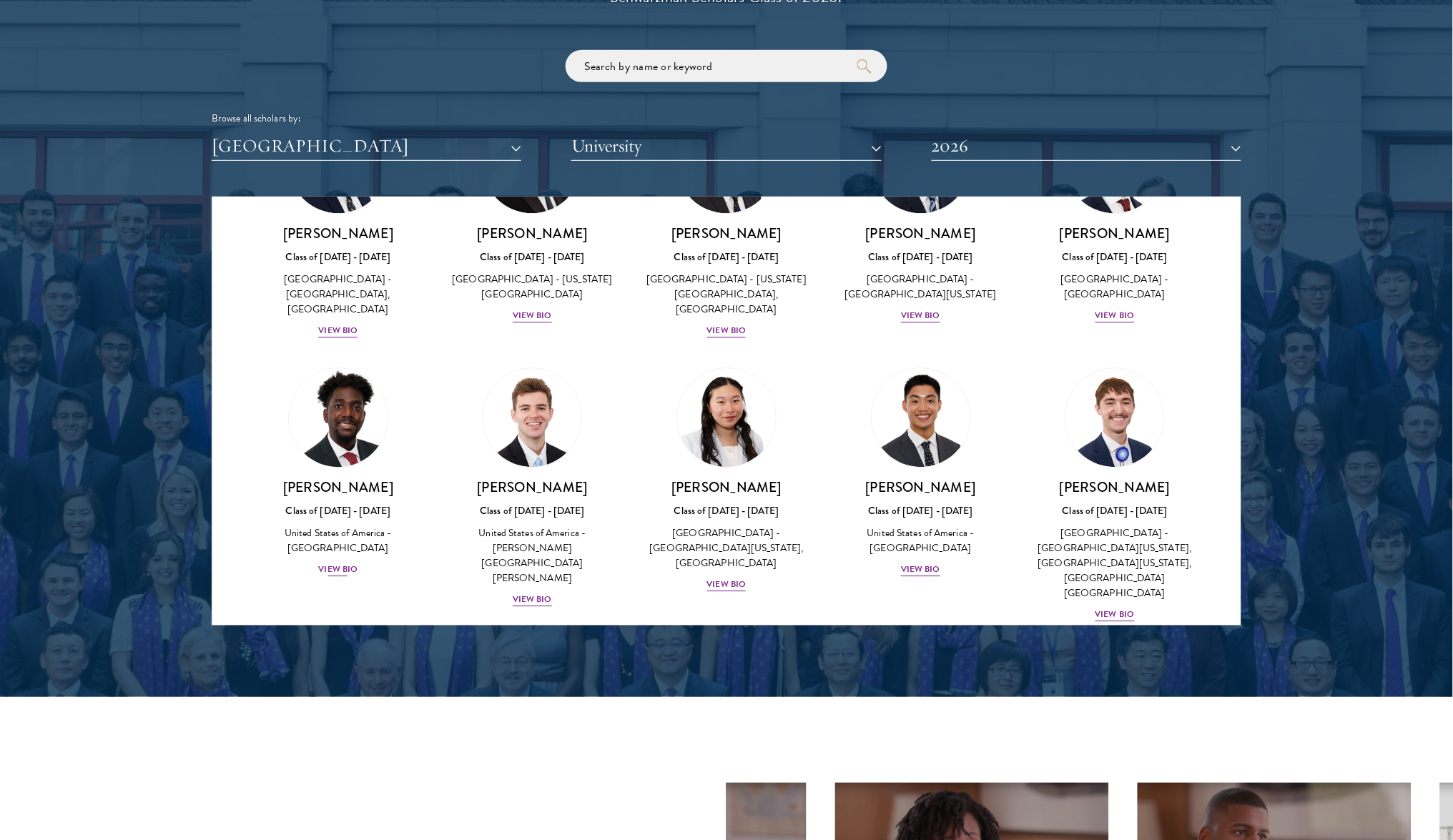
scroll to position [2532, 0]
click at [534, 593] on div "View Bio" at bounding box center [532, 600] width 39 height 14
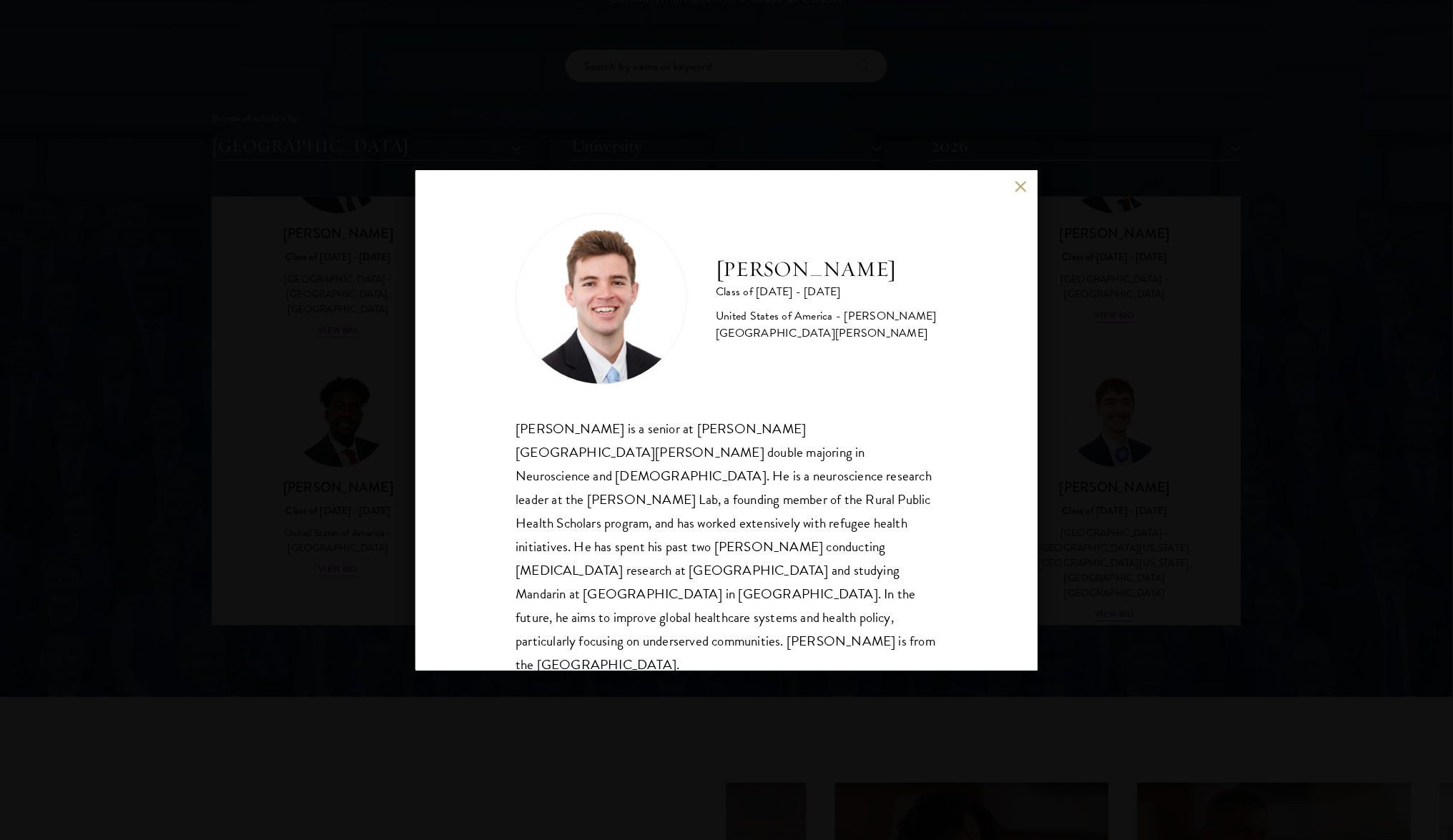
click at [1017, 181] on button at bounding box center [1021, 187] width 12 height 12
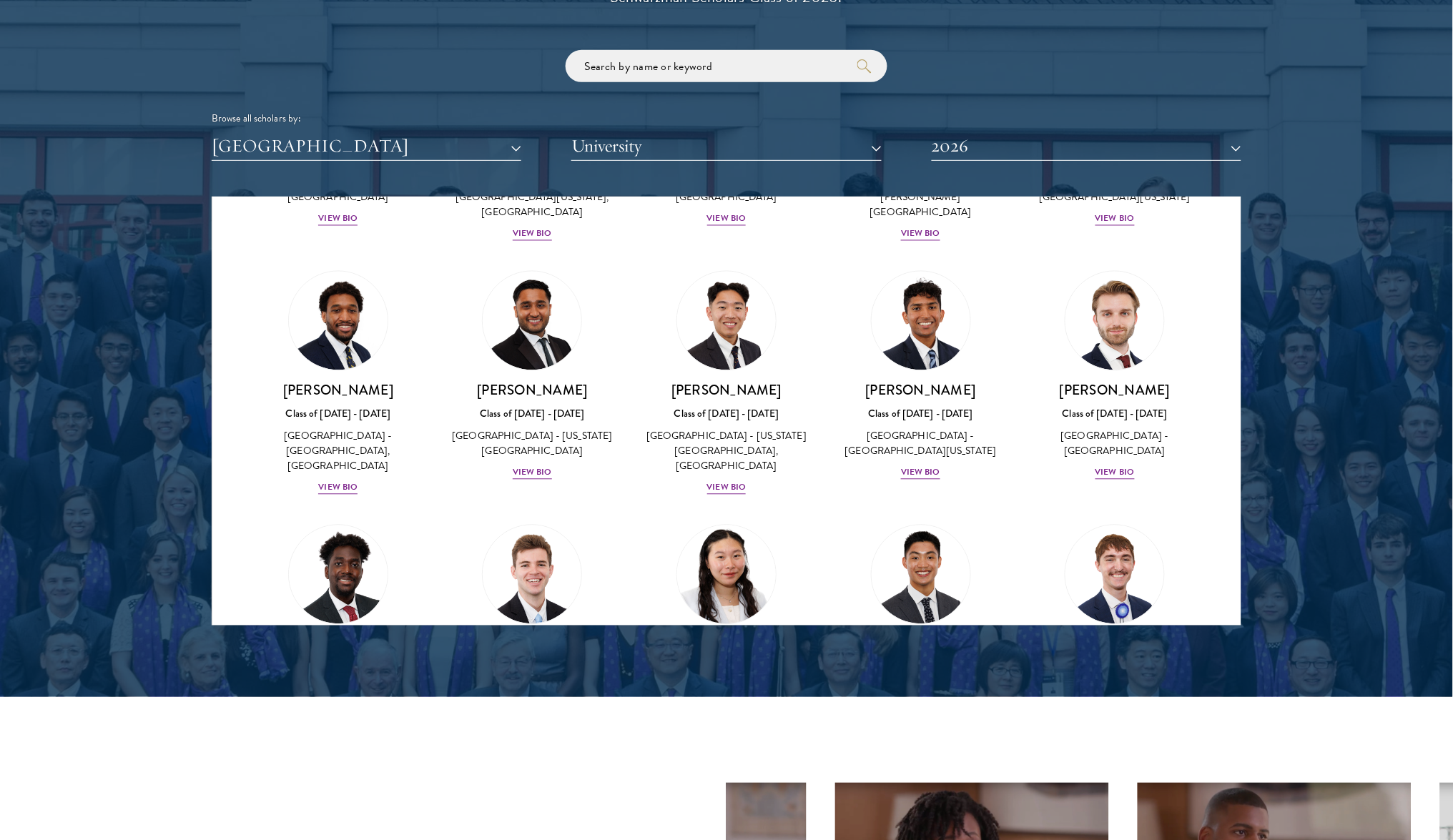
scroll to position [2377, 0]
click at [725, 635] on div "[PERSON_NAME] Class of [DATE] - [DATE] [GEOGRAPHIC_DATA] - [GEOGRAPHIC_DATA][US…" at bounding box center [726, 691] width 166 height 114
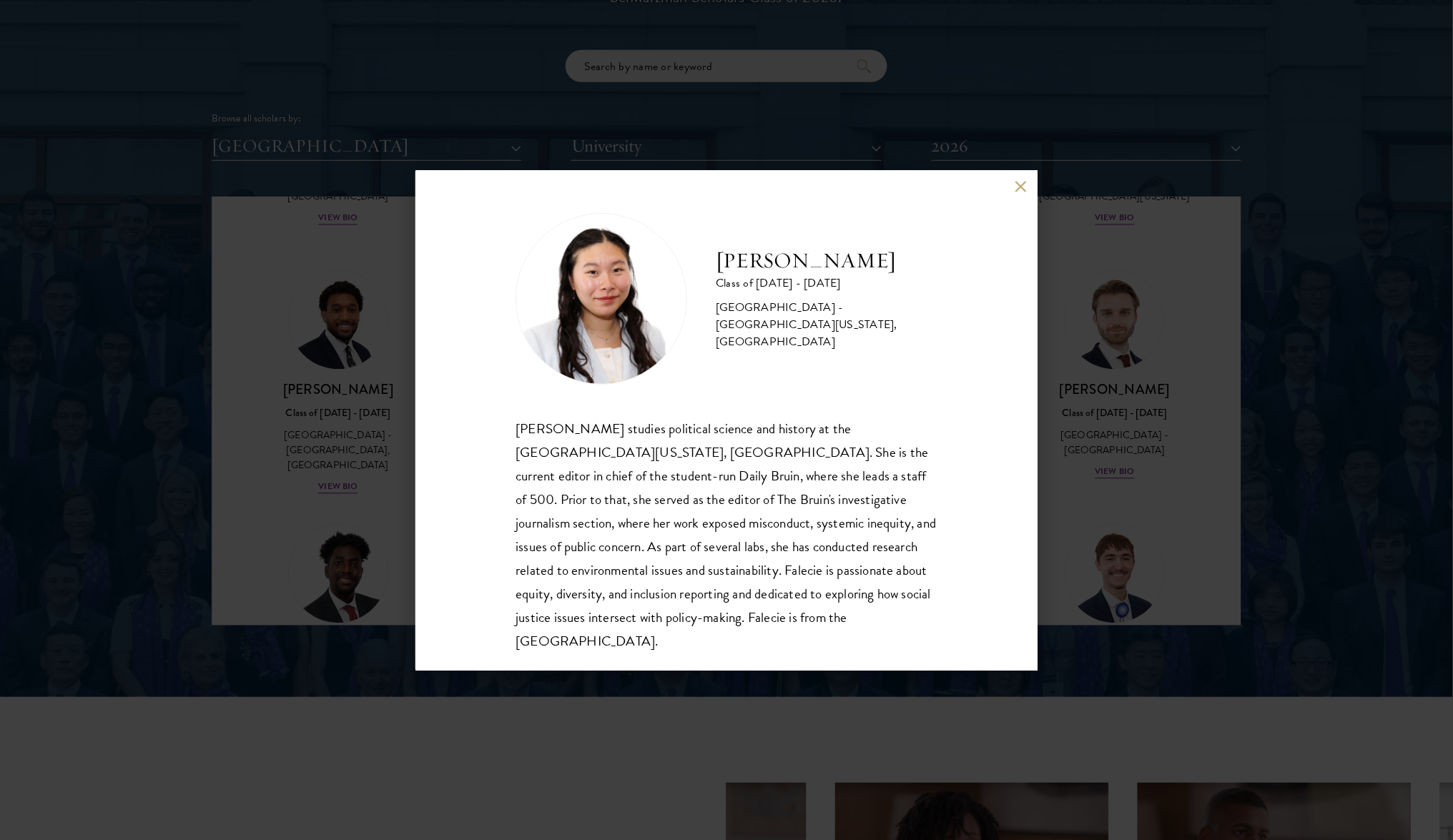
click at [1055, 530] on div "[PERSON_NAME] Class of [DATE] - [DATE] [GEOGRAPHIC_DATA] - [GEOGRAPHIC_DATA][US…" at bounding box center [726, 420] width 1453 height 840
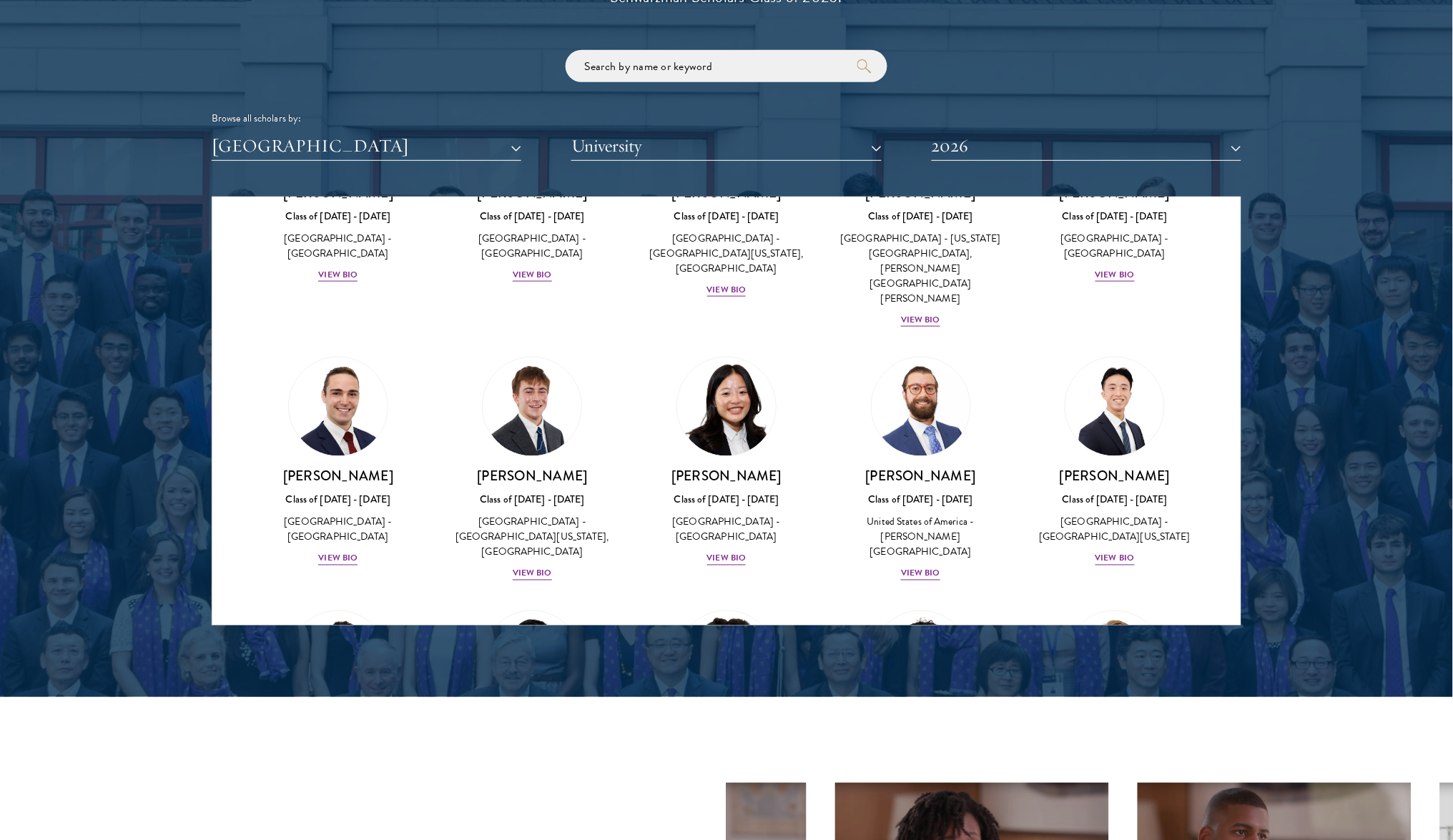
scroll to position [2029, 0]
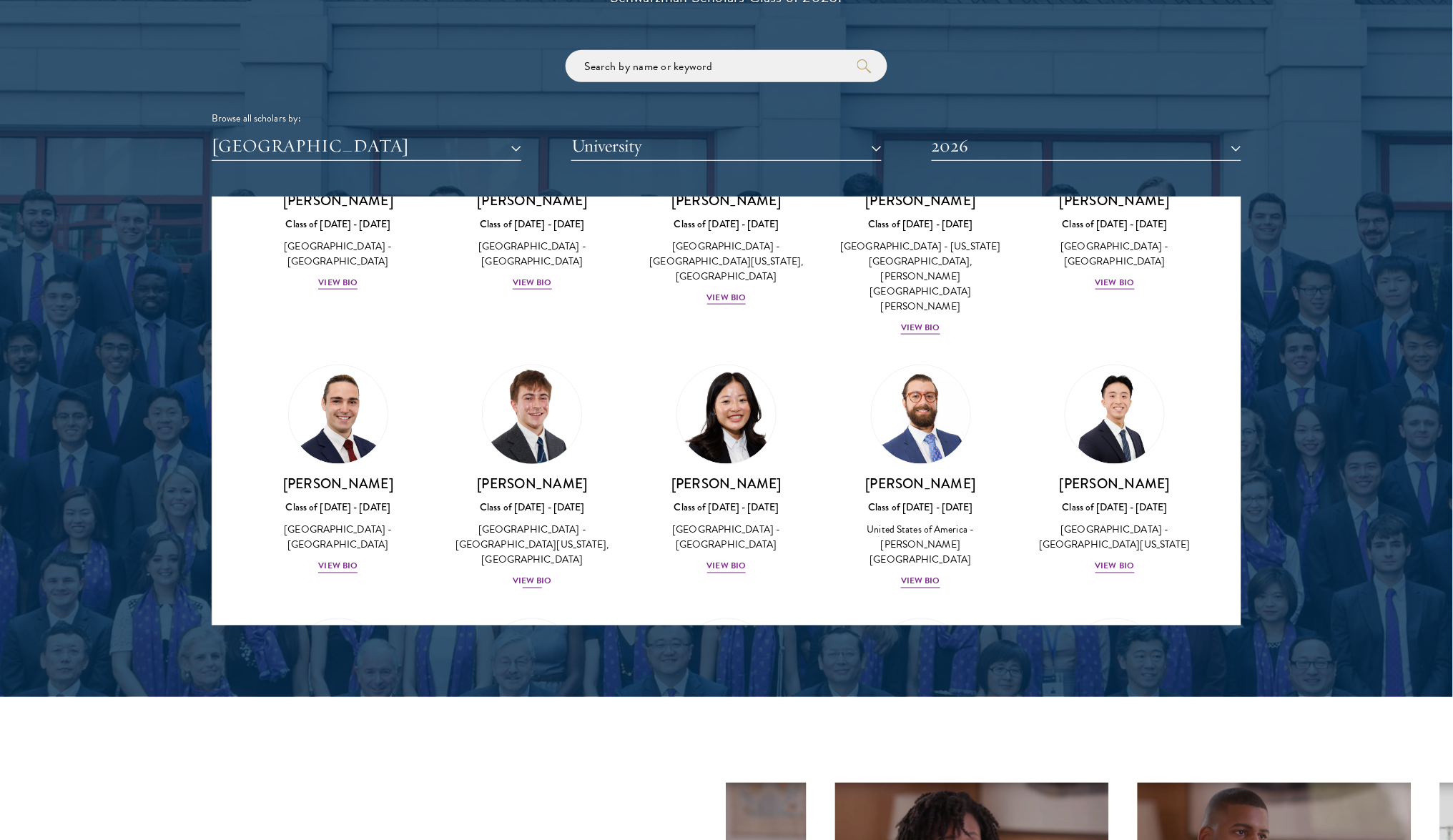
click at [531, 575] on div "View Bio" at bounding box center [532, 582] width 39 height 14
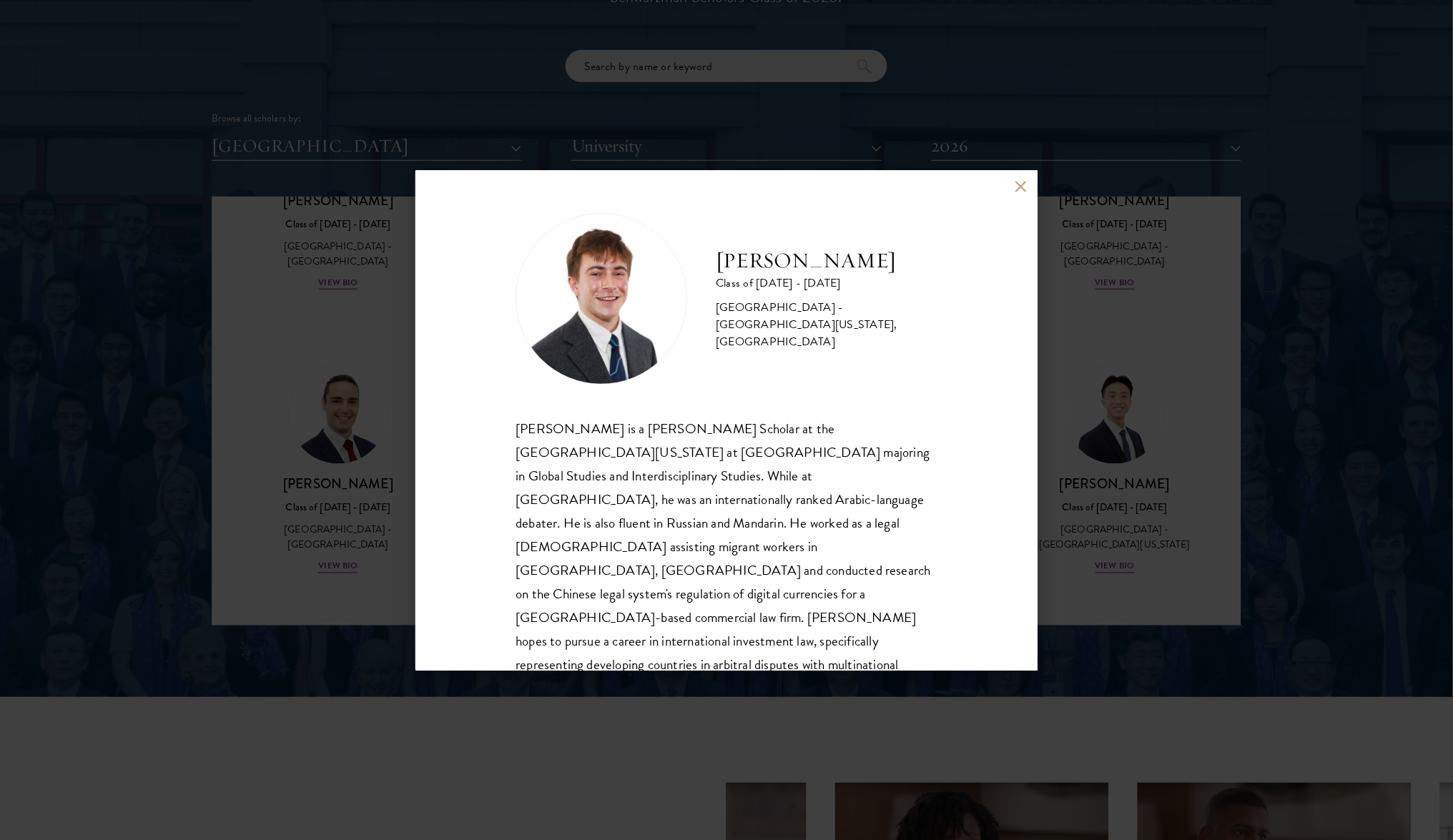
click at [298, 404] on div "[PERSON_NAME] Class of [DATE] - [DATE] [GEOGRAPHIC_DATA] - [GEOGRAPHIC_DATA][US…" at bounding box center [726, 420] width 1453 height 840
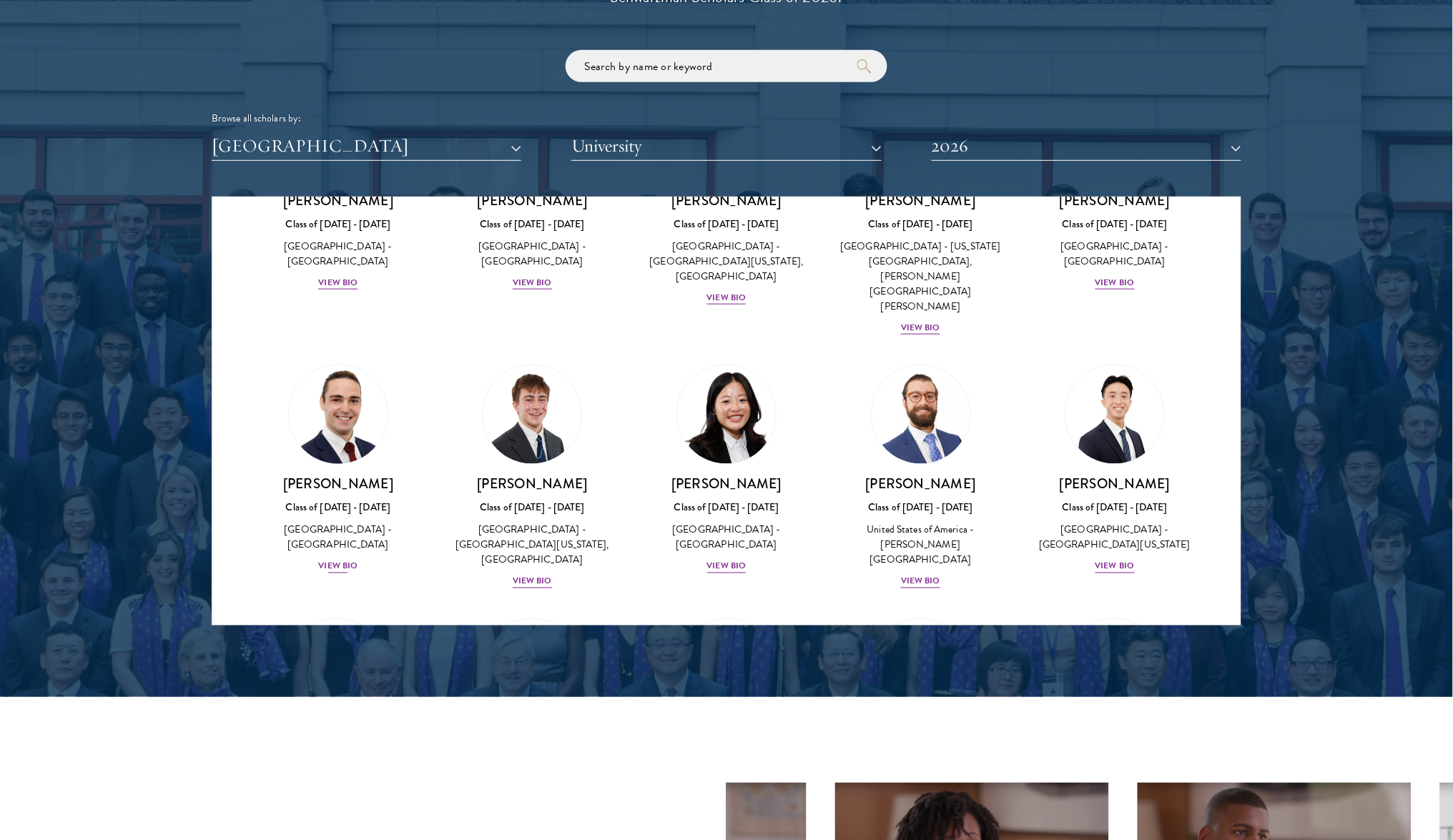
click at [324, 559] on div "View Bio" at bounding box center [337, 566] width 39 height 14
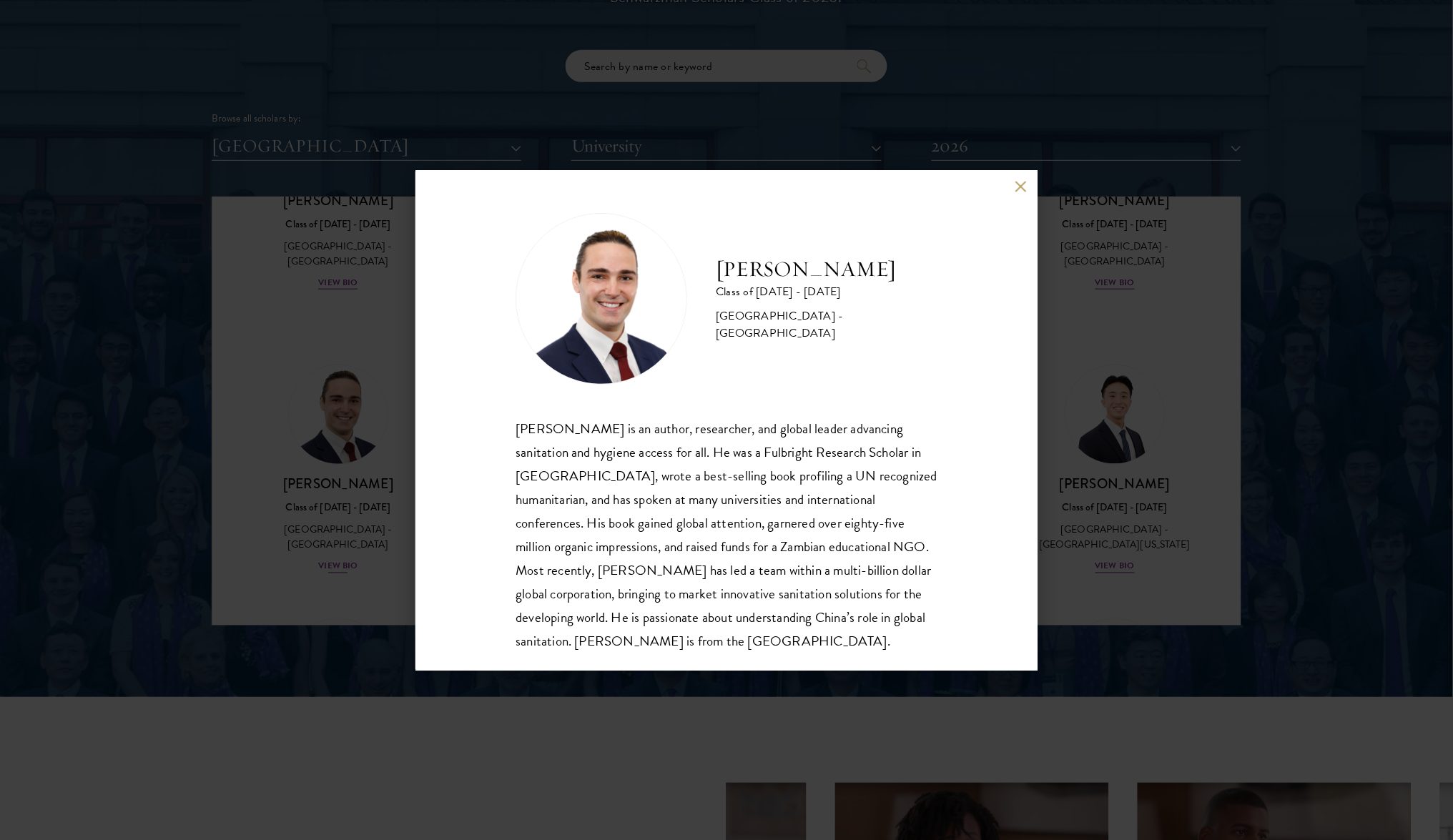
click at [324, 417] on div "[PERSON_NAME] Class of [DATE] - [DATE] [GEOGRAPHIC_DATA] - [GEOGRAPHIC_DATA] [P…" at bounding box center [726, 420] width 1453 height 840
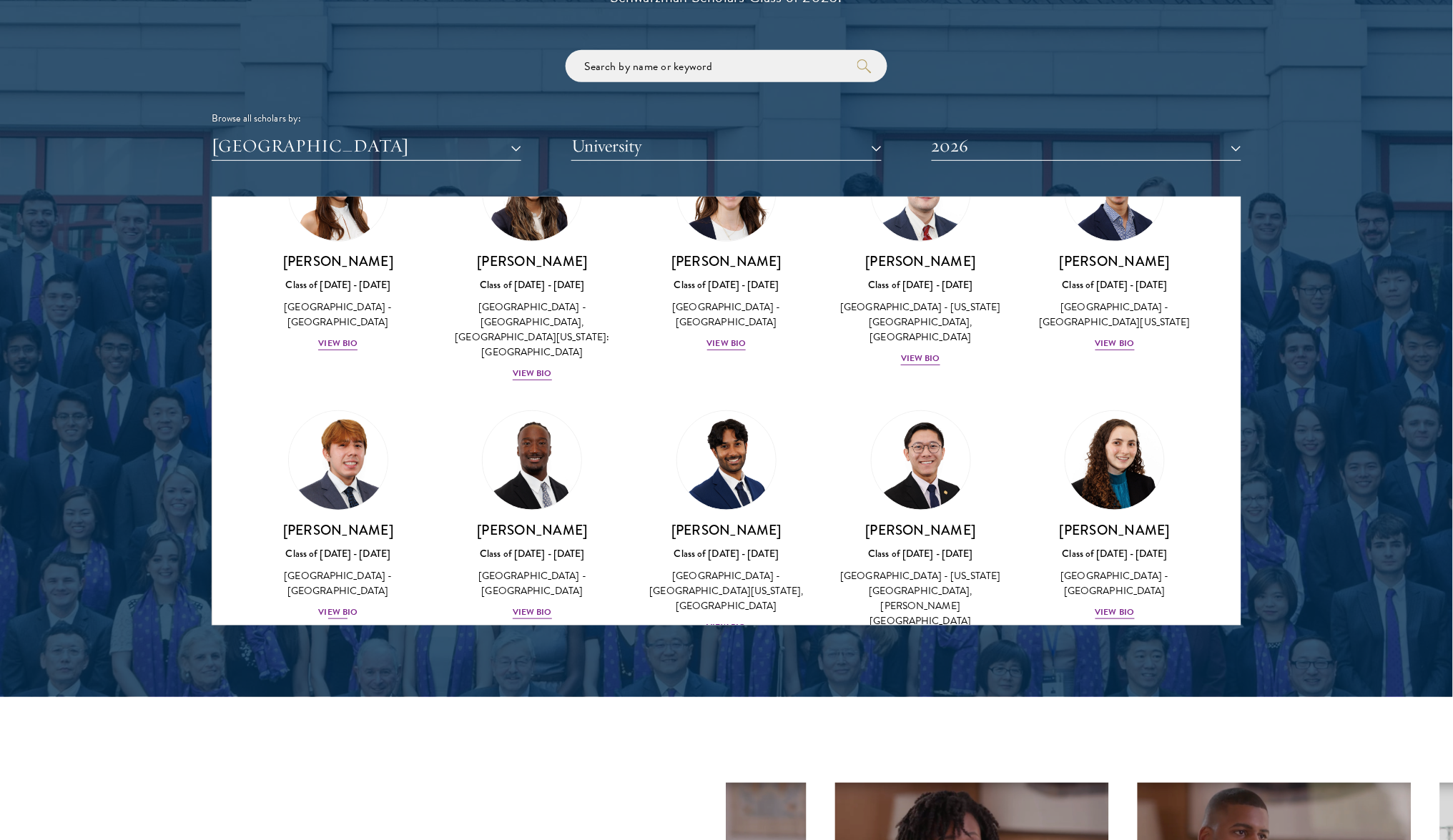
scroll to position [1695, 0]
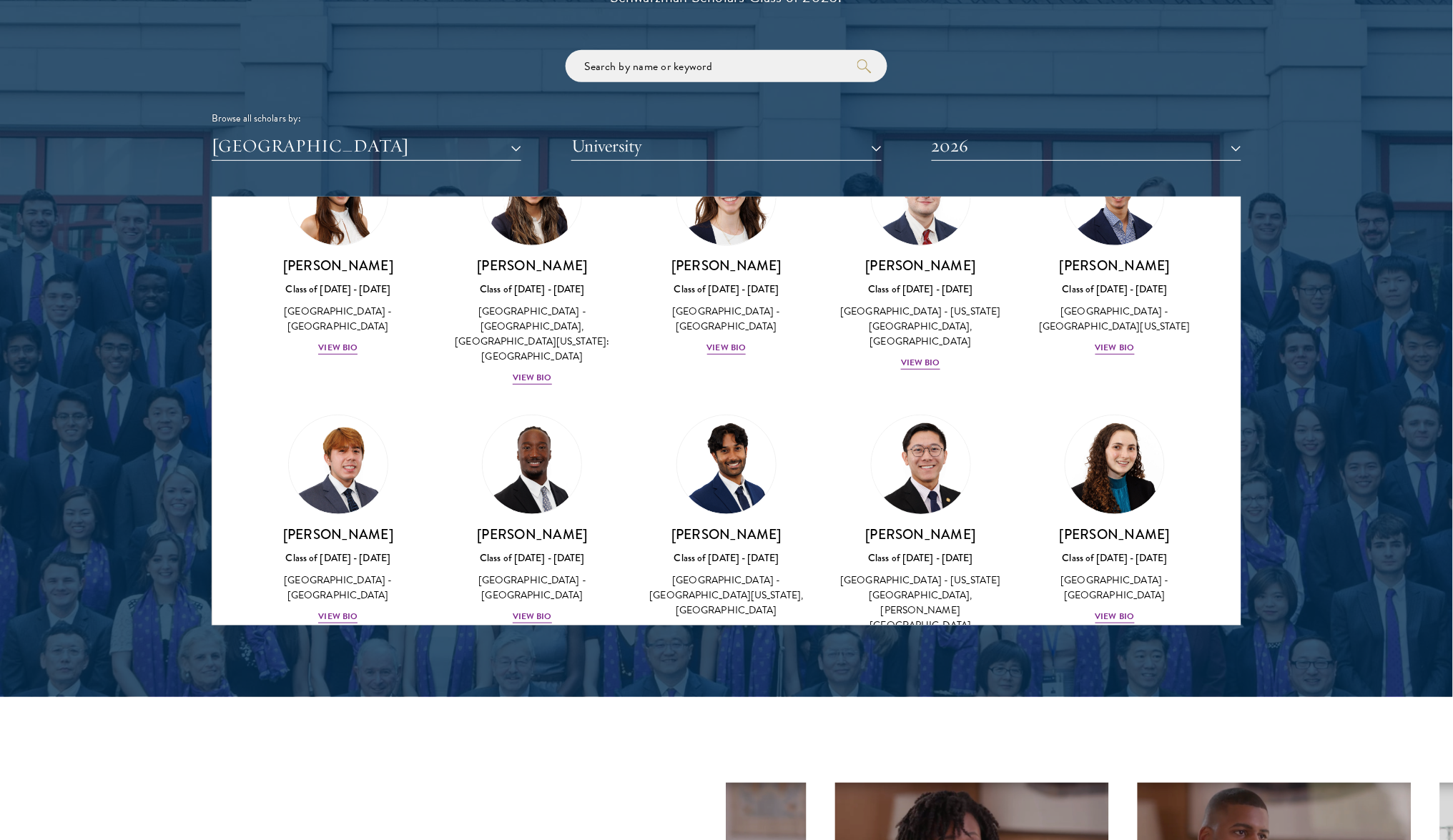
click at [924, 655] on div "View Bio" at bounding box center [920, 661] width 39 height 14
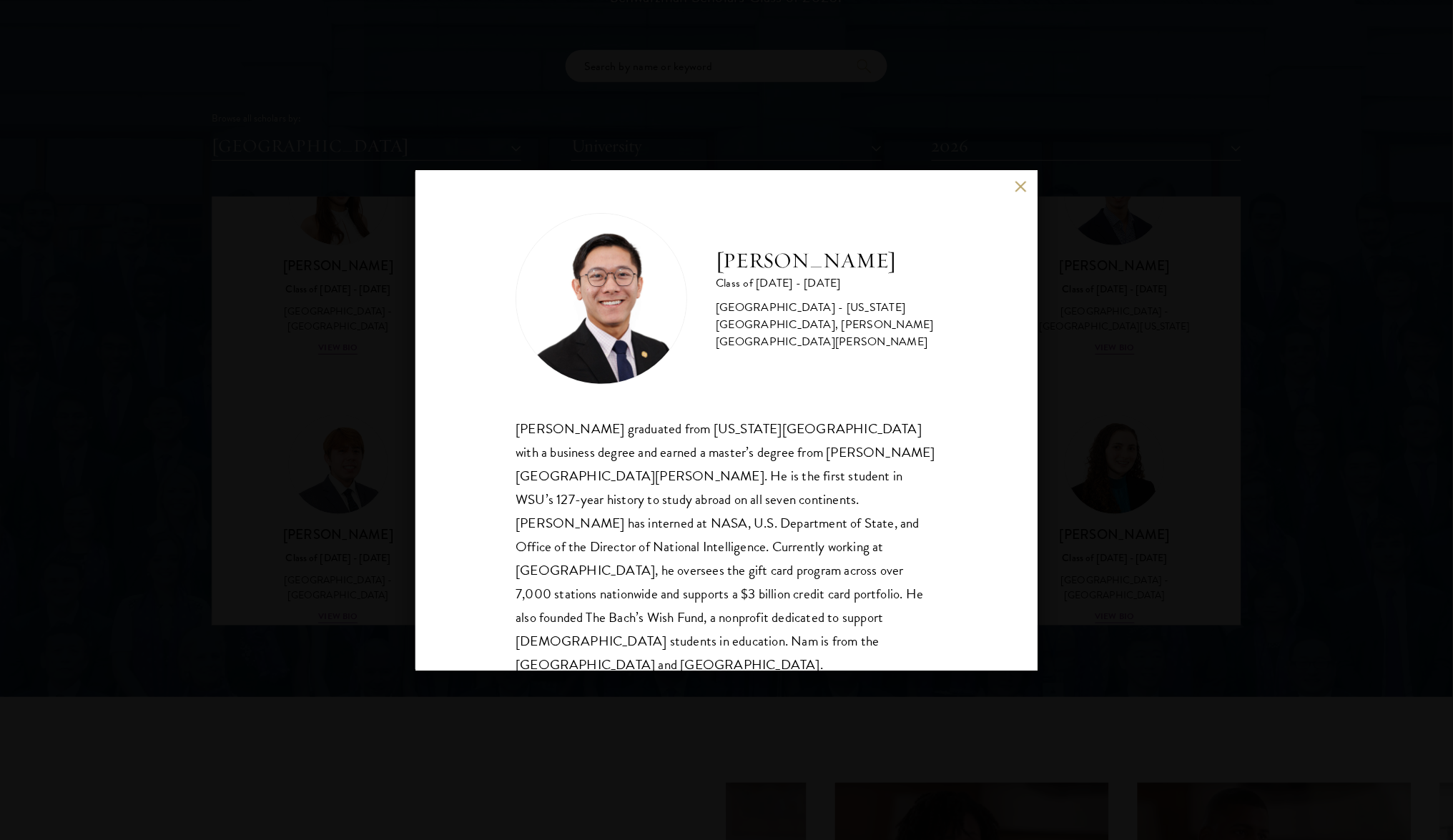
click at [1019, 187] on button at bounding box center [1021, 187] width 12 height 12
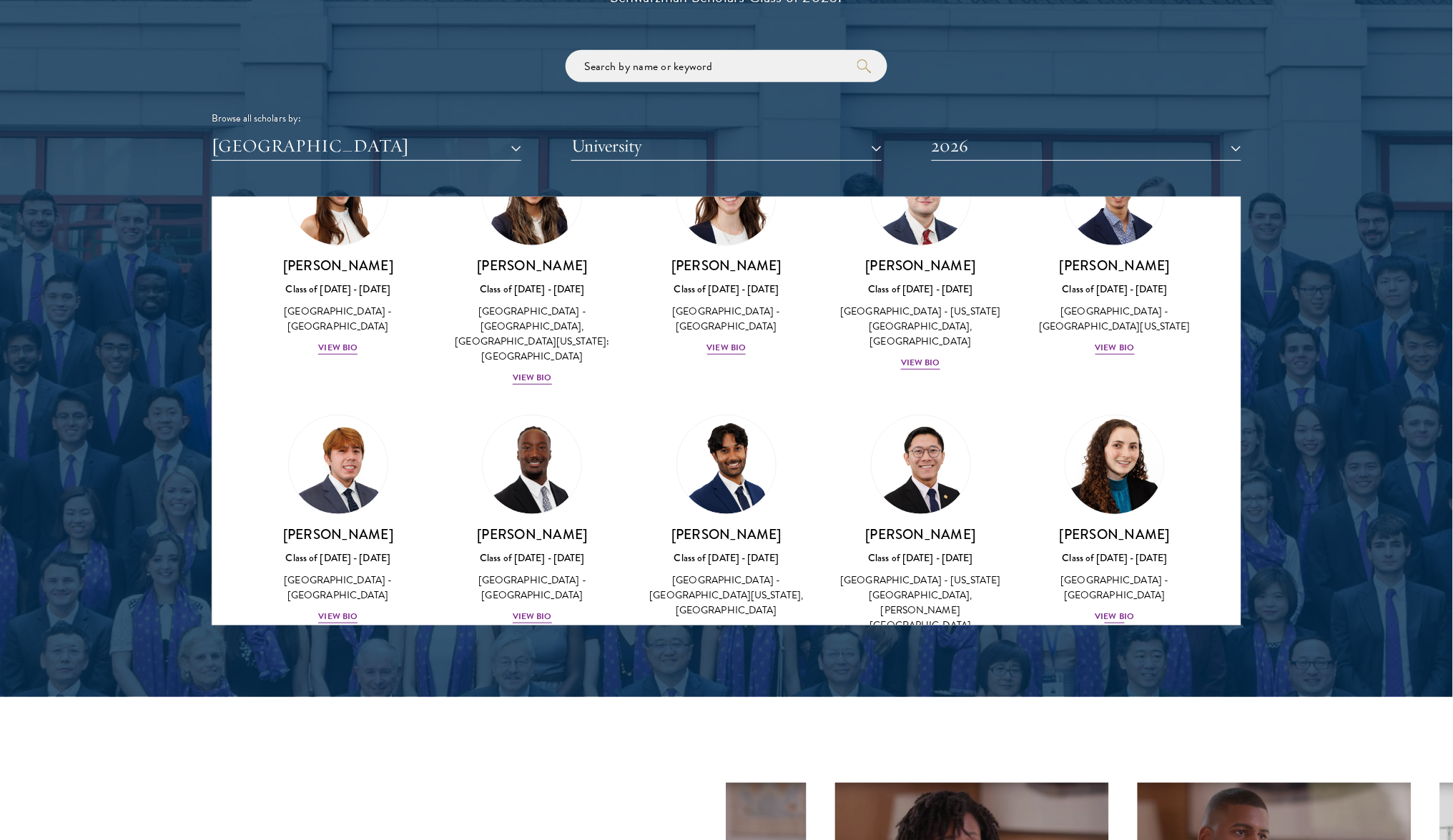
click at [1112, 609] on div "View Bio" at bounding box center [1115, 616] width 39 height 14
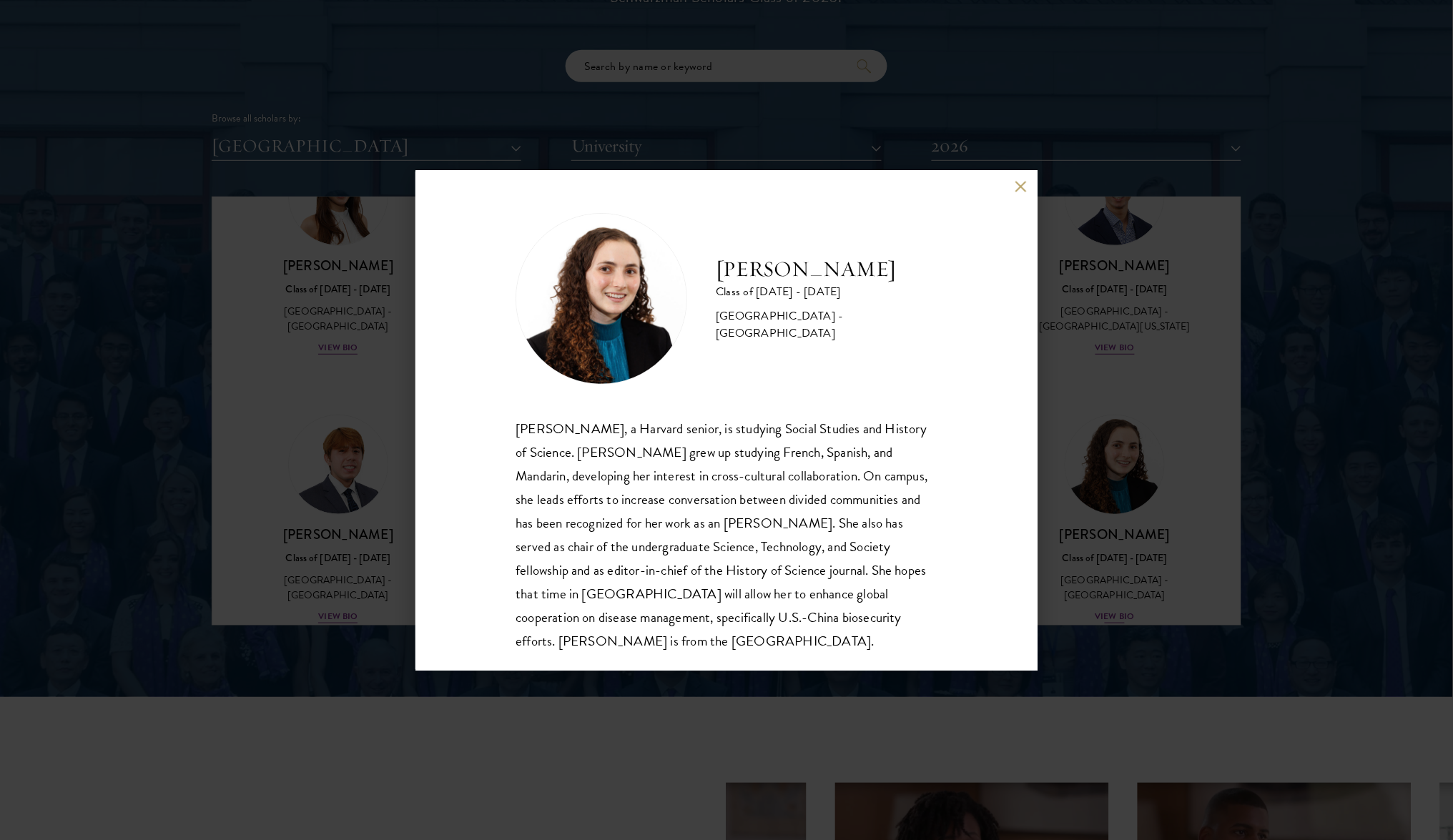
click at [1112, 492] on div "[PERSON_NAME] Class of [DATE] - [DATE] [GEOGRAPHIC_DATA] - [GEOGRAPHIC_DATA] [P…" at bounding box center [726, 420] width 1453 height 840
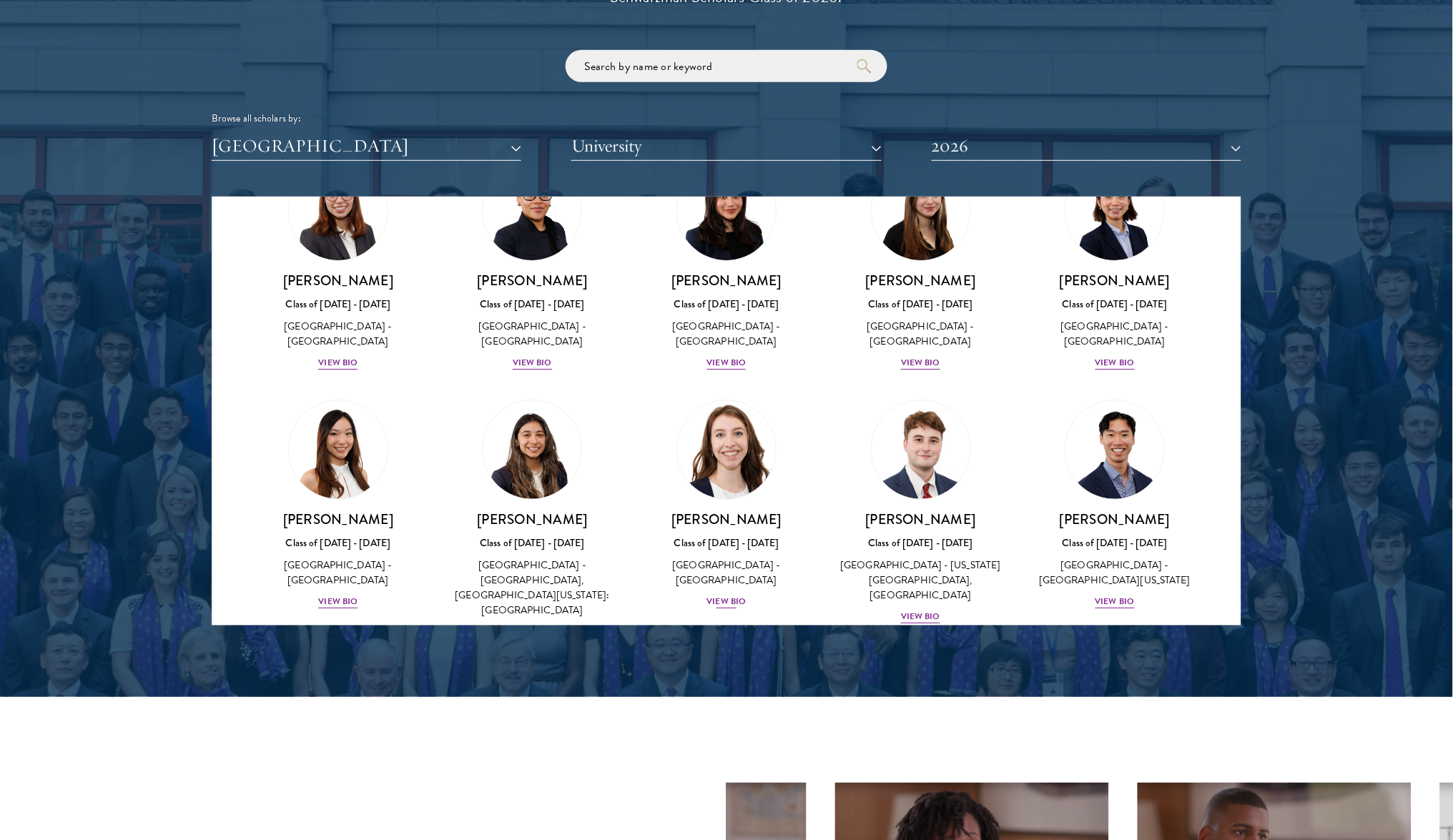
scroll to position [1432, 0]
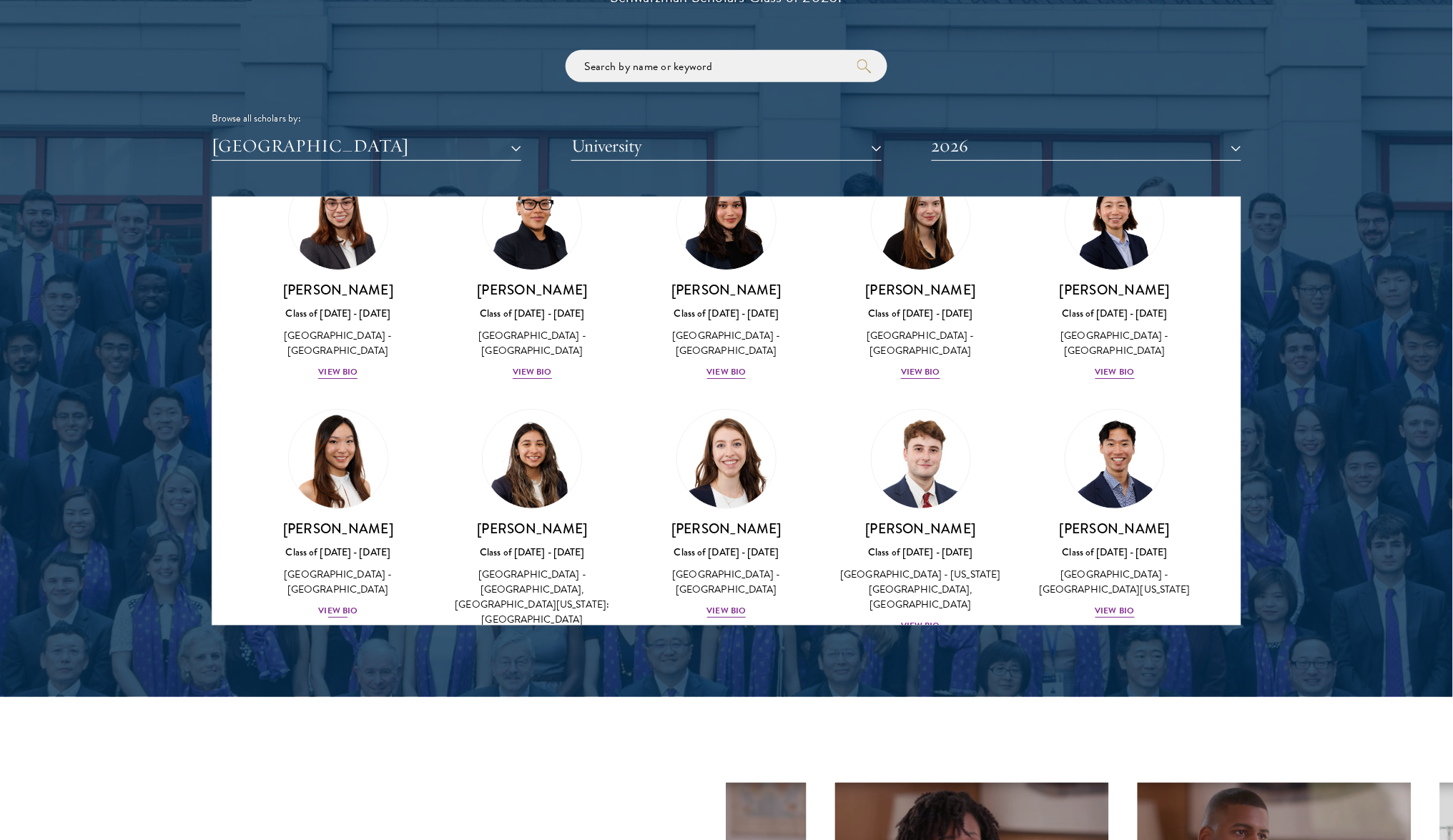
click at [340, 604] on div "View Bio" at bounding box center [337, 611] width 39 height 14
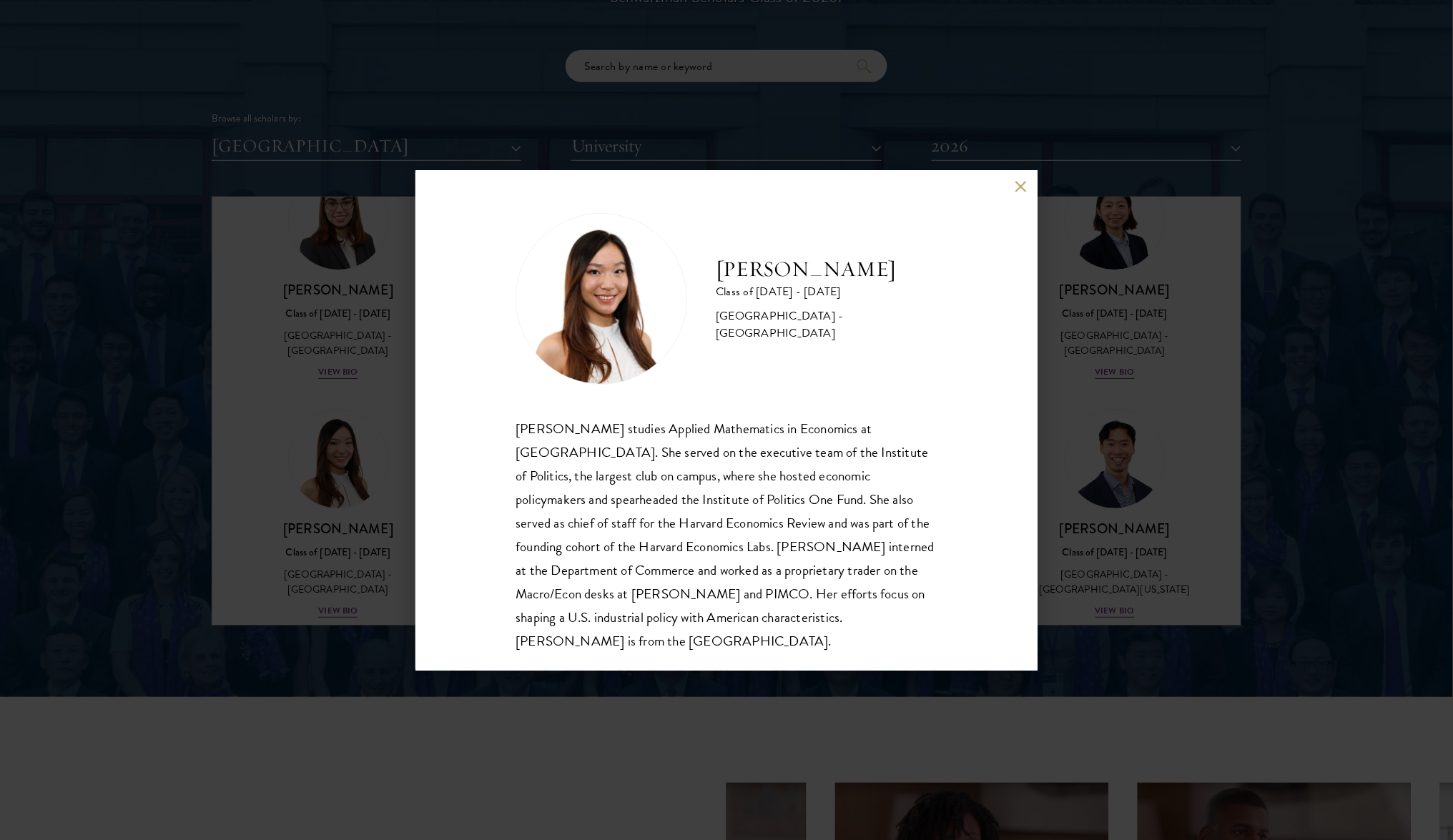
click at [1138, 320] on div "[PERSON_NAME] Class of [DATE] - [DATE] [GEOGRAPHIC_DATA] - [GEOGRAPHIC_DATA] [P…" at bounding box center [726, 420] width 1453 height 840
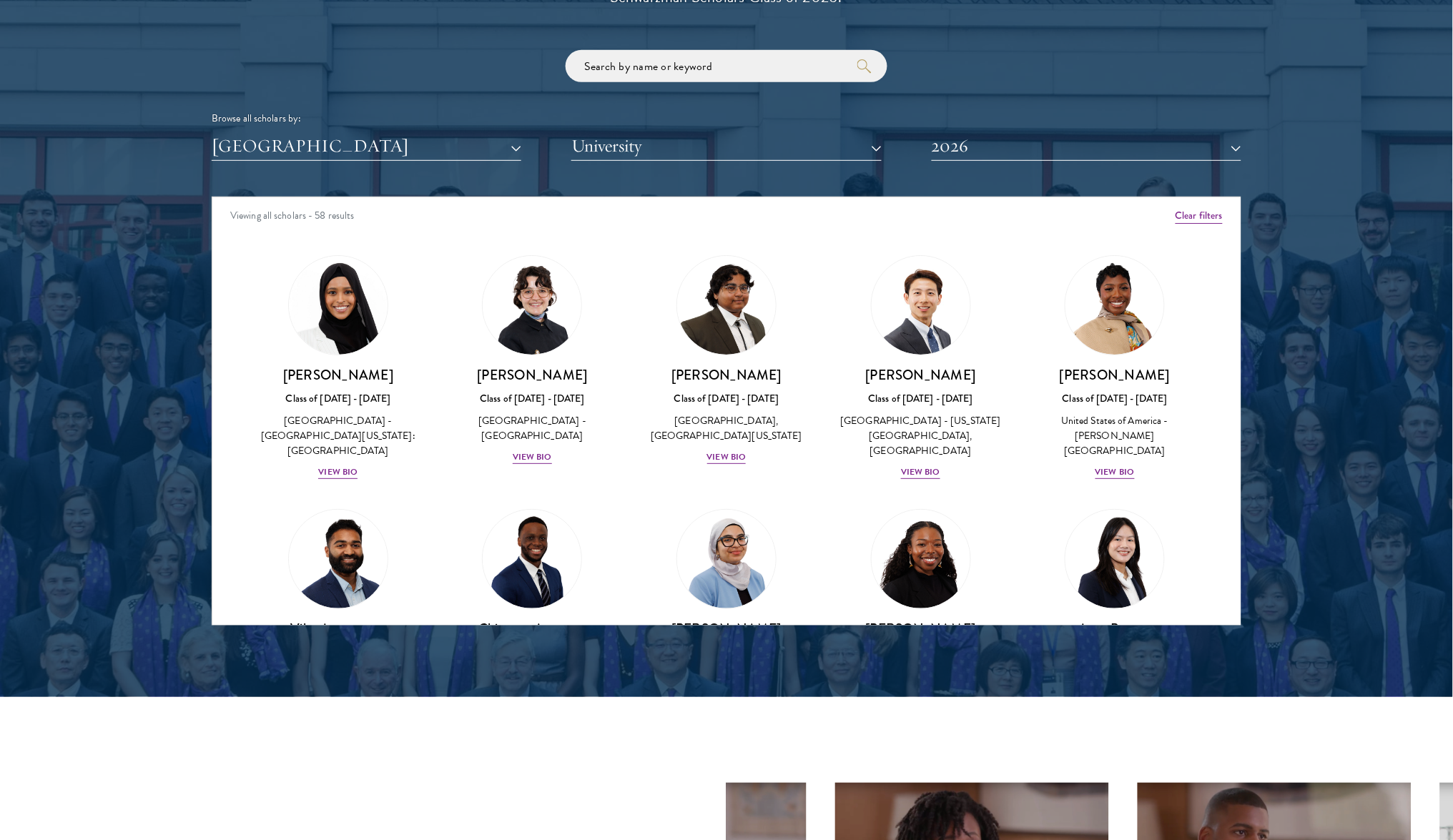
click at [680, 146] on button "University" at bounding box center [726, 146] width 310 height 29
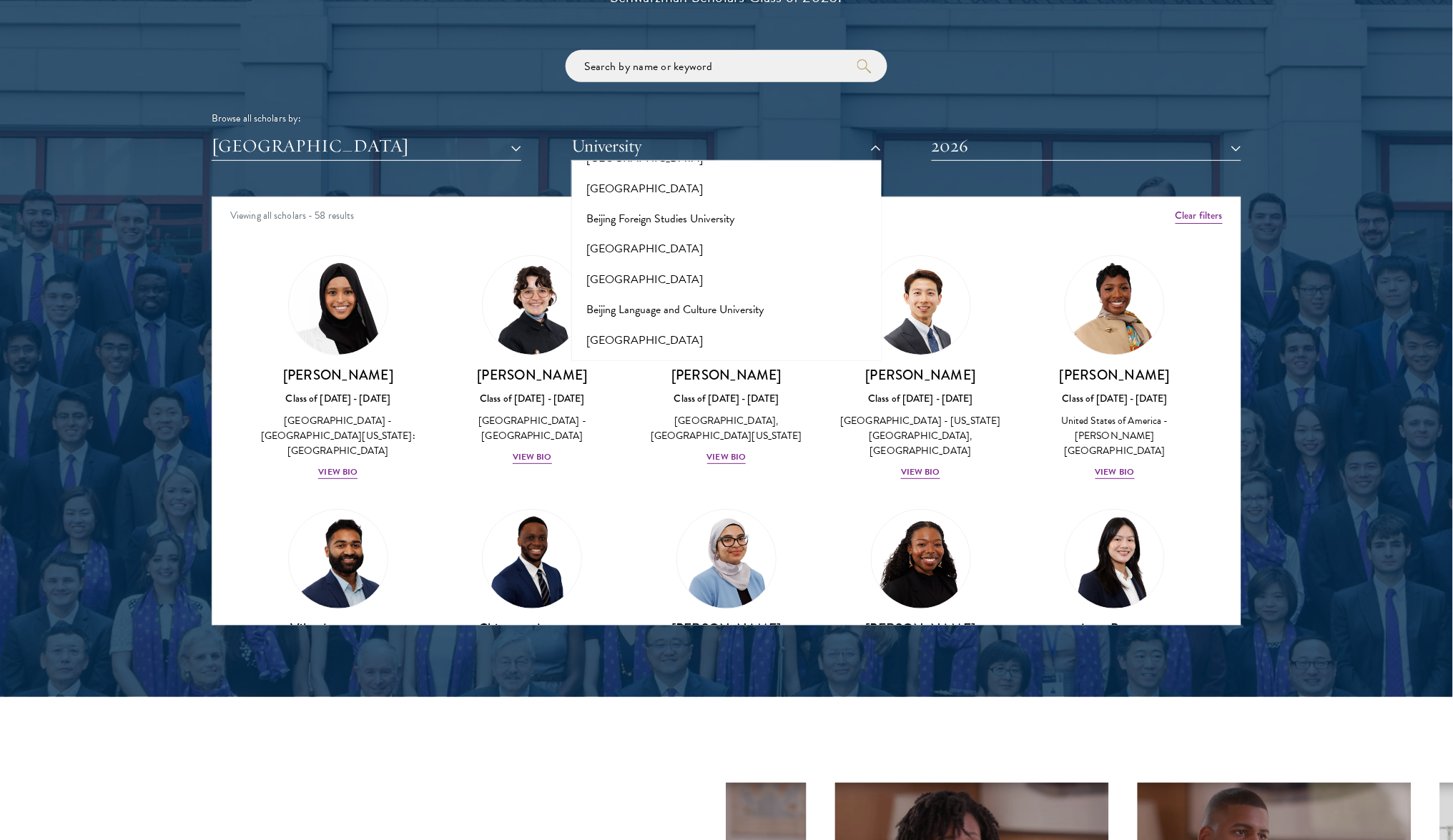
scroll to position [888, 0]
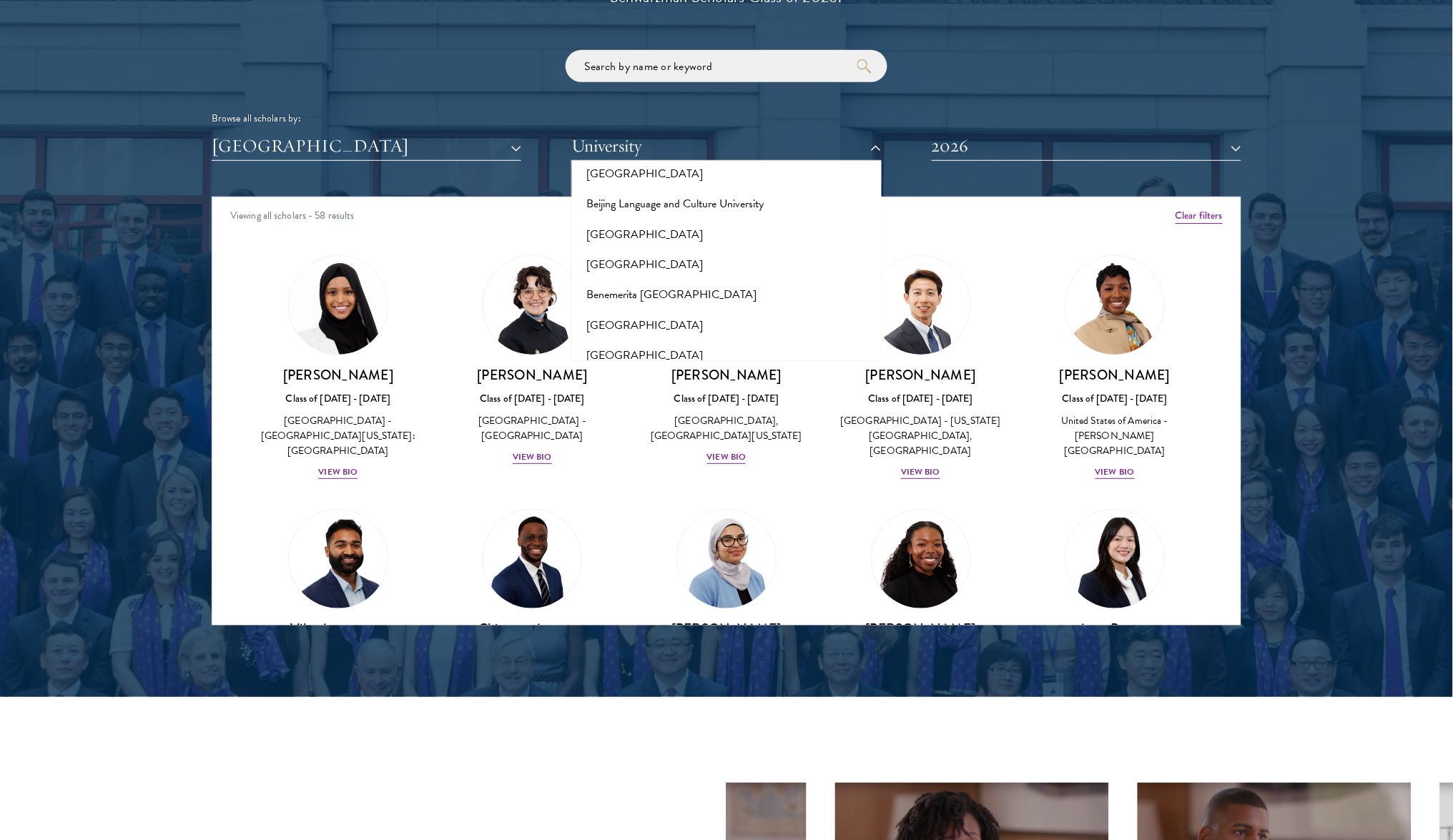
click at [1294, 441] on div at bounding box center [726, 261] width 1453 height 870
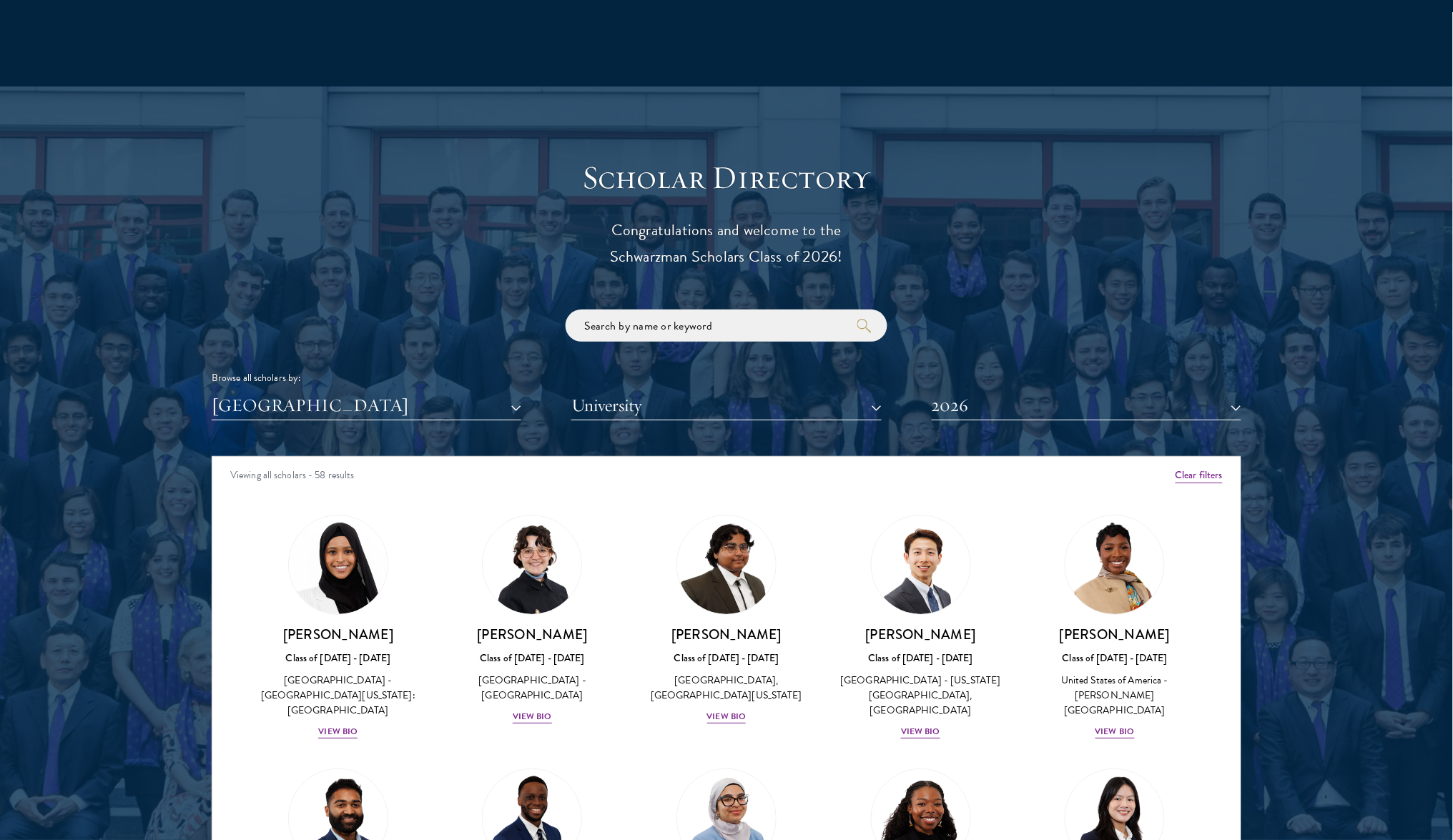
scroll to position [1569, 0]
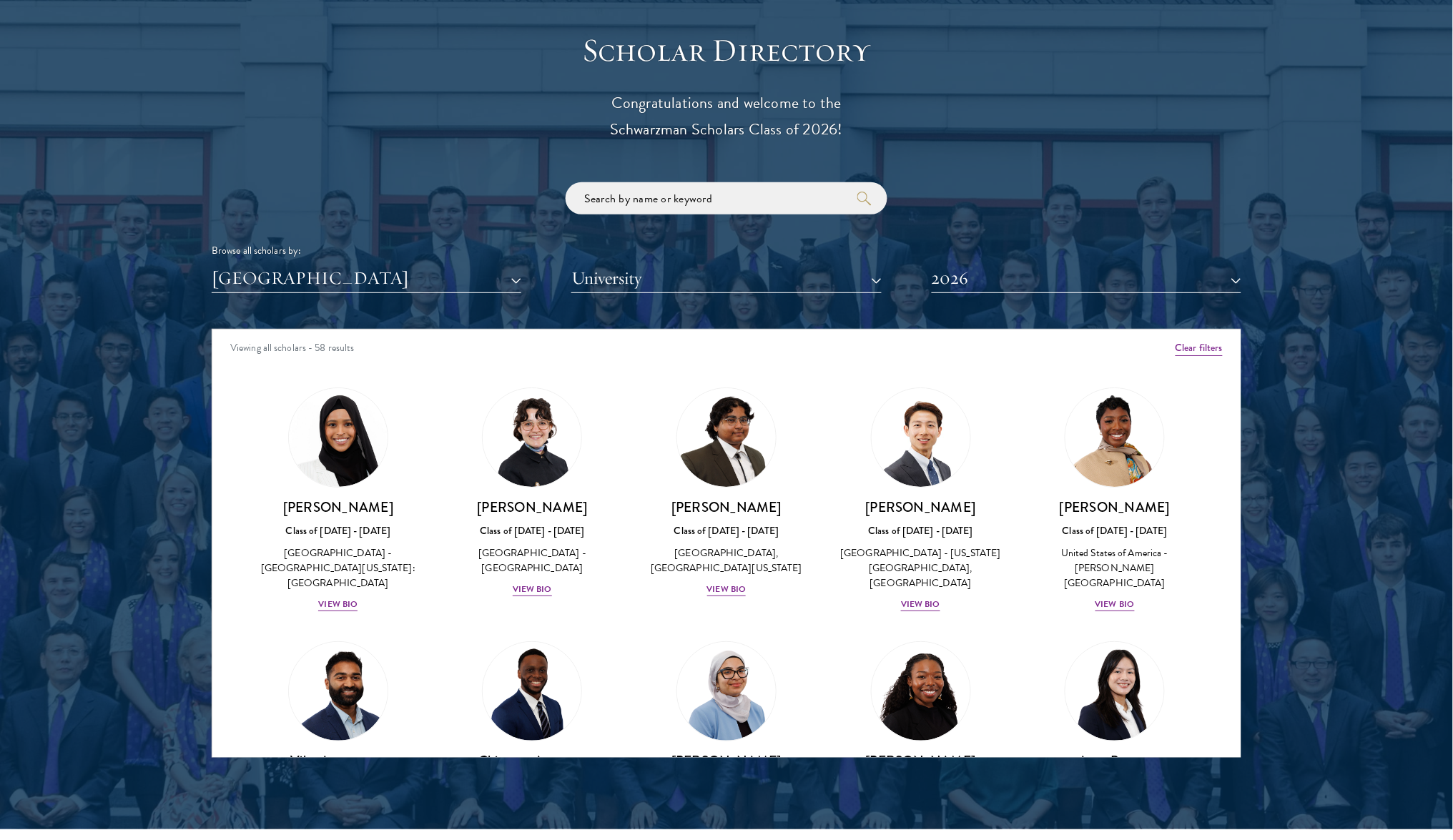
click at [1004, 269] on button "2026" at bounding box center [1086, 278] width 310 height 29
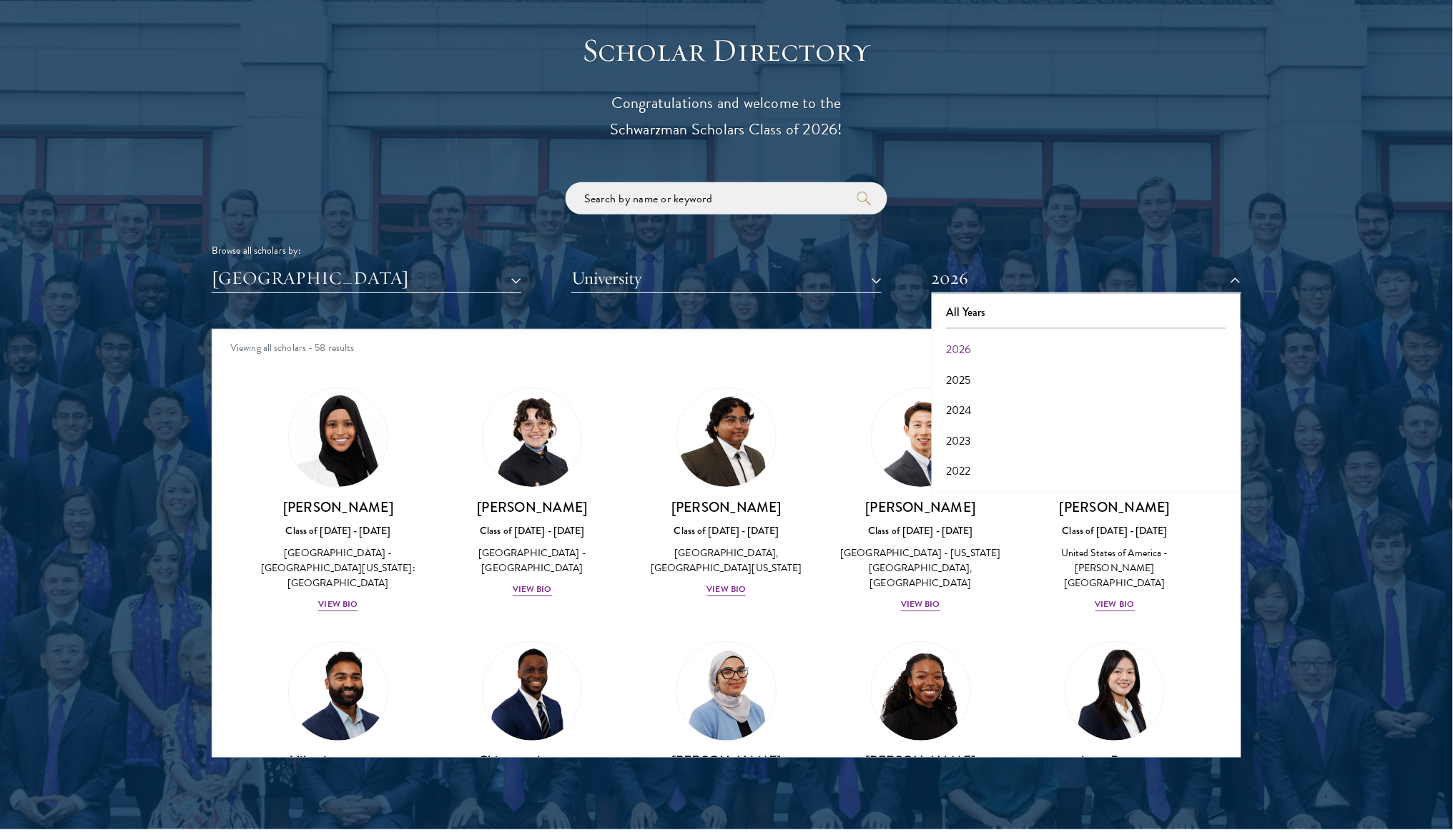
click at [776, 277] on button "University" at bounding box center [726, 278] width 310 height 29
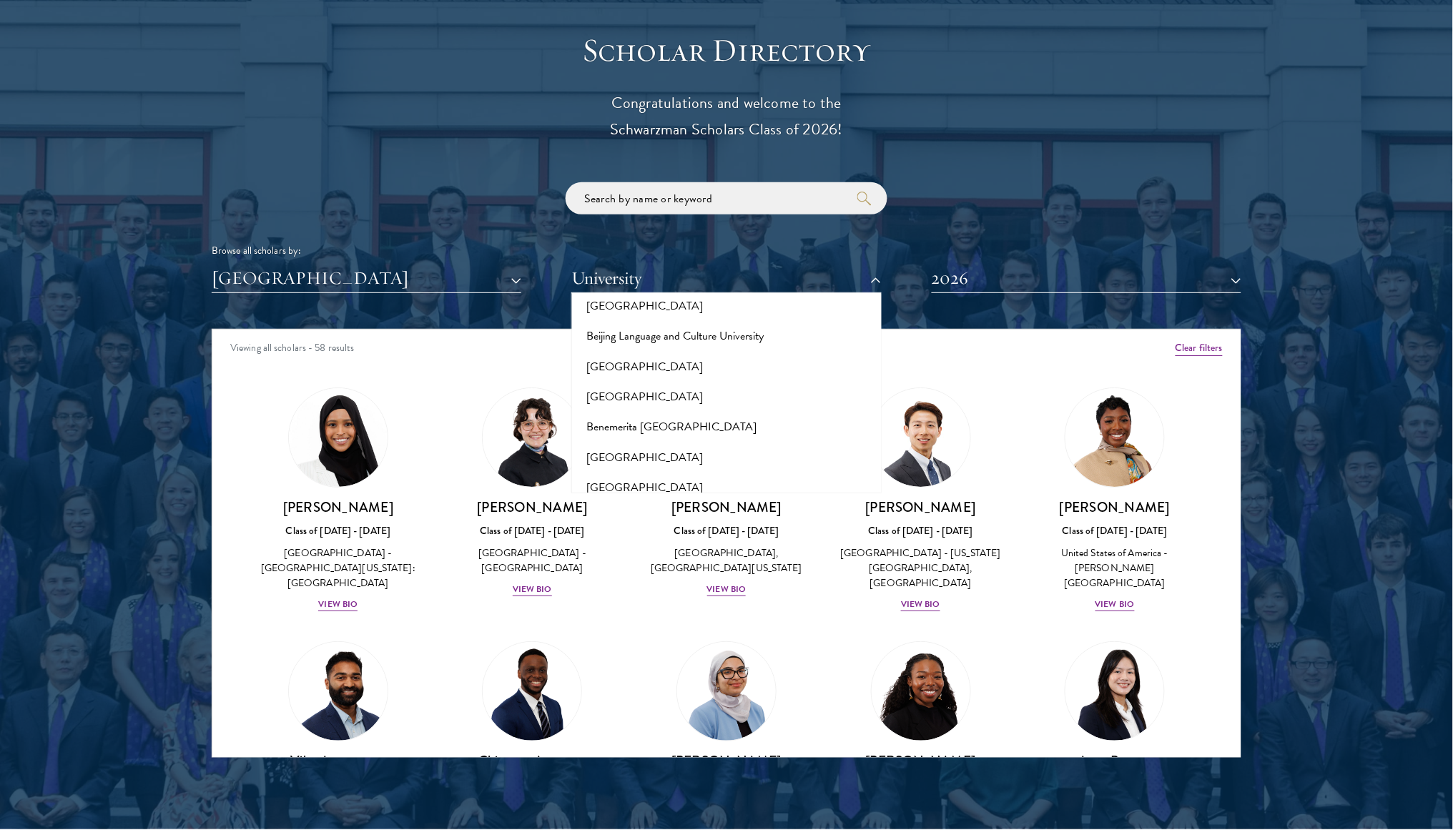
click at [463, 268] on button "[GEOGRAPHIC_DATA]" at bounding box center [367, 278] width 310 height 29
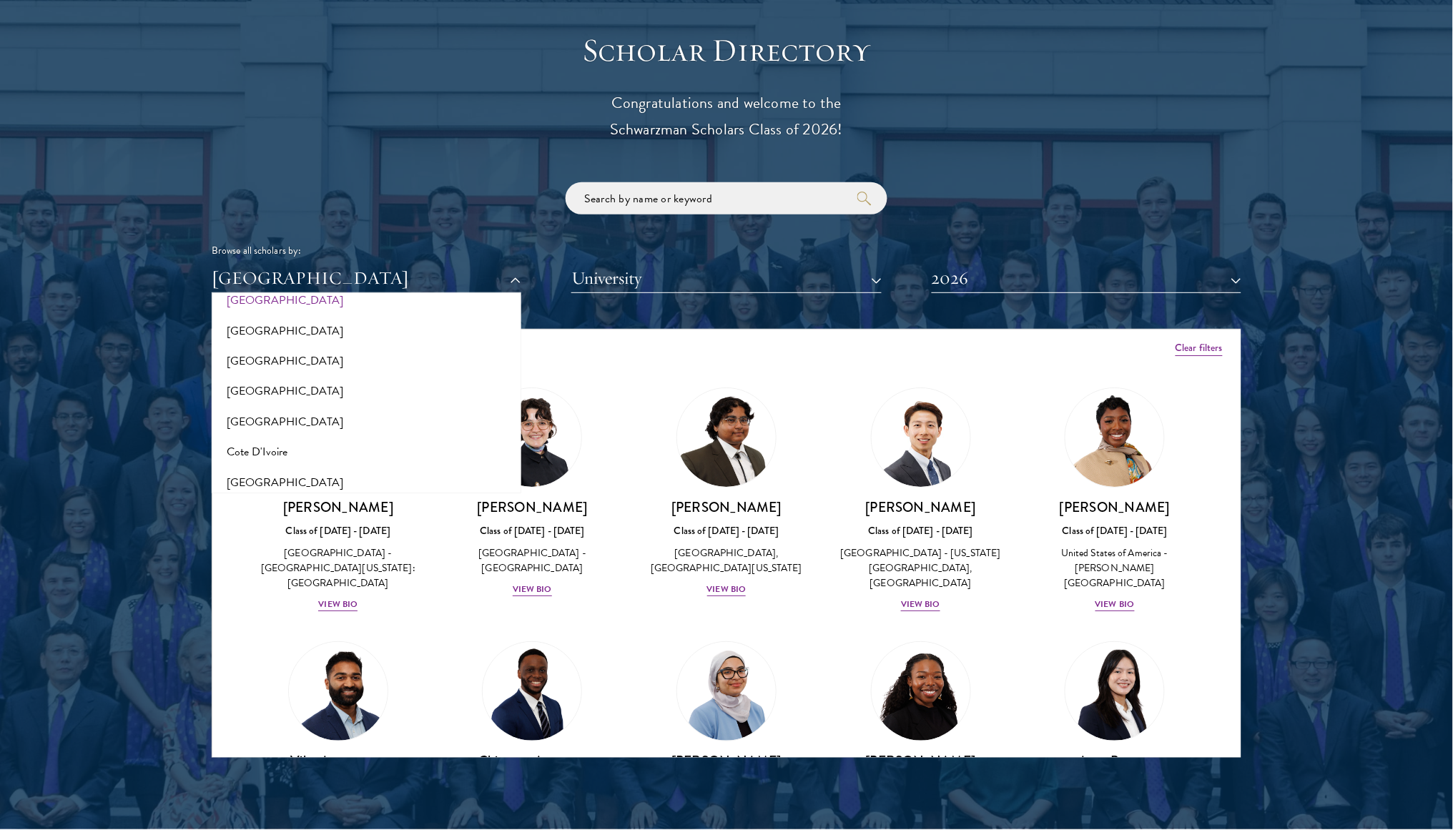
scroll to position [525, 0]
click at [268, 355] on button "[GEOGRAPHIC_DATA]" at bounding box center [367, 369] width 301 height 30
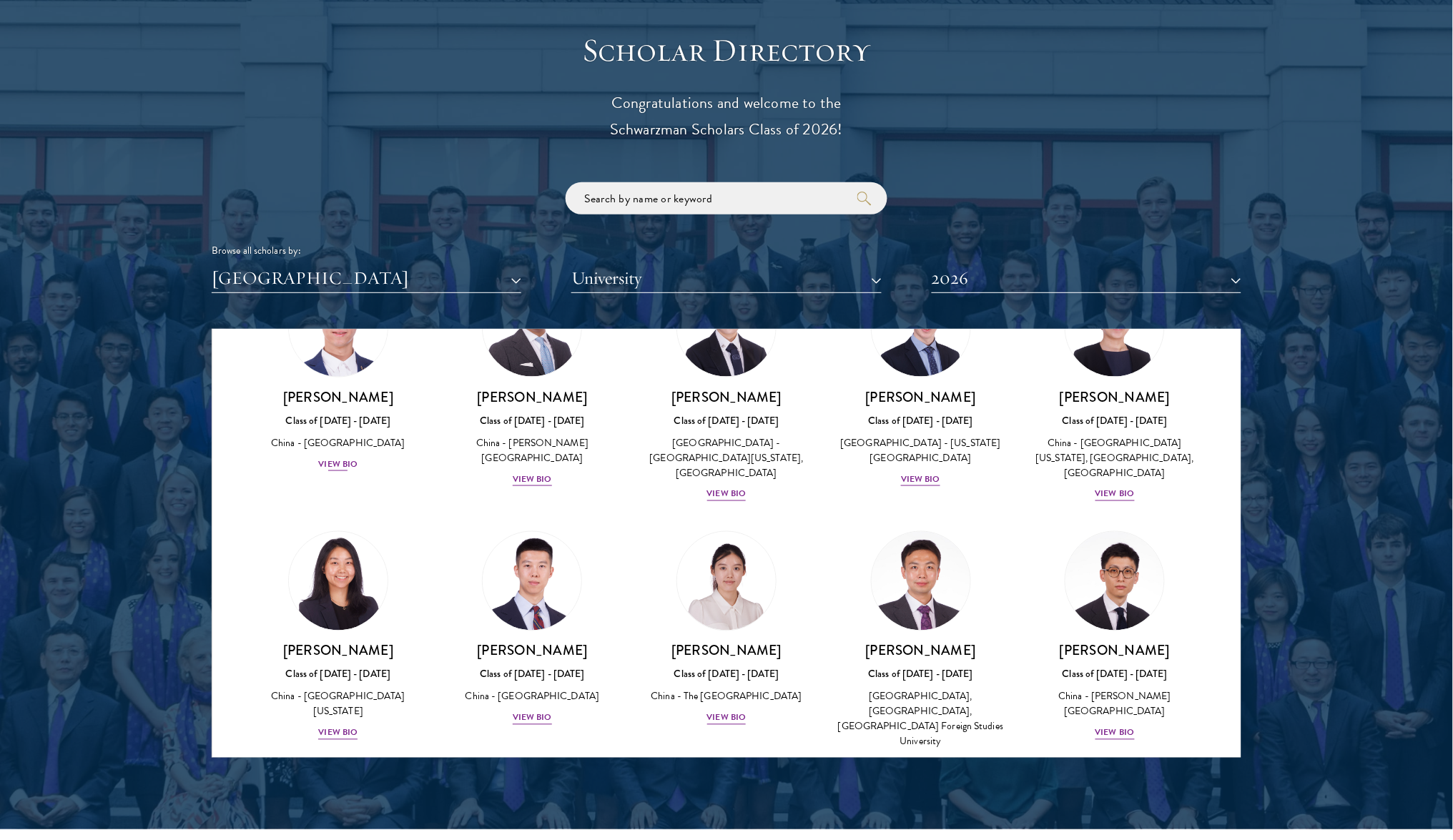
scroll to position [656, 0]
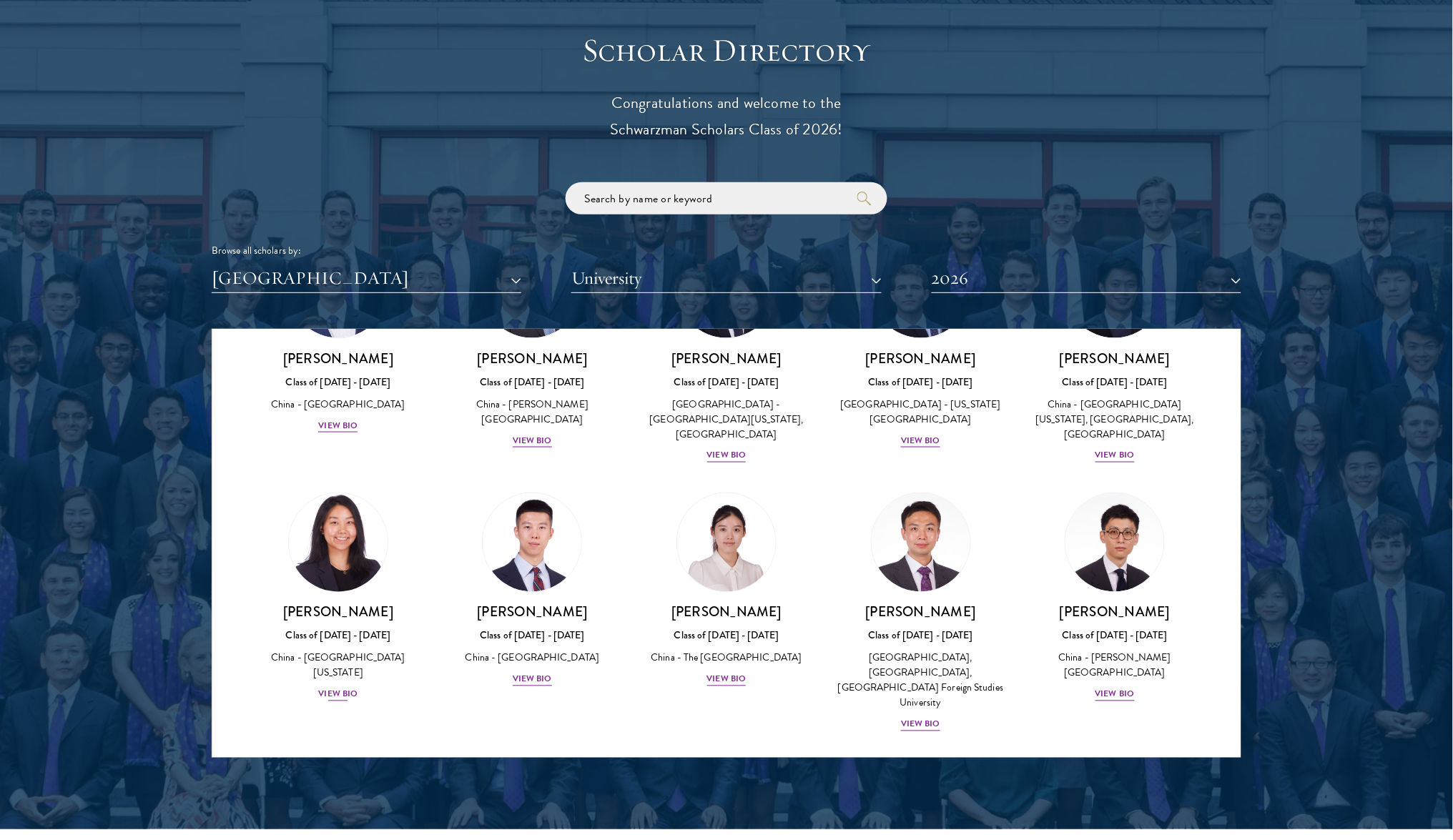
click at [340, 687] on div "View Bio" at bounding box center [337, 694] width 39 height 14
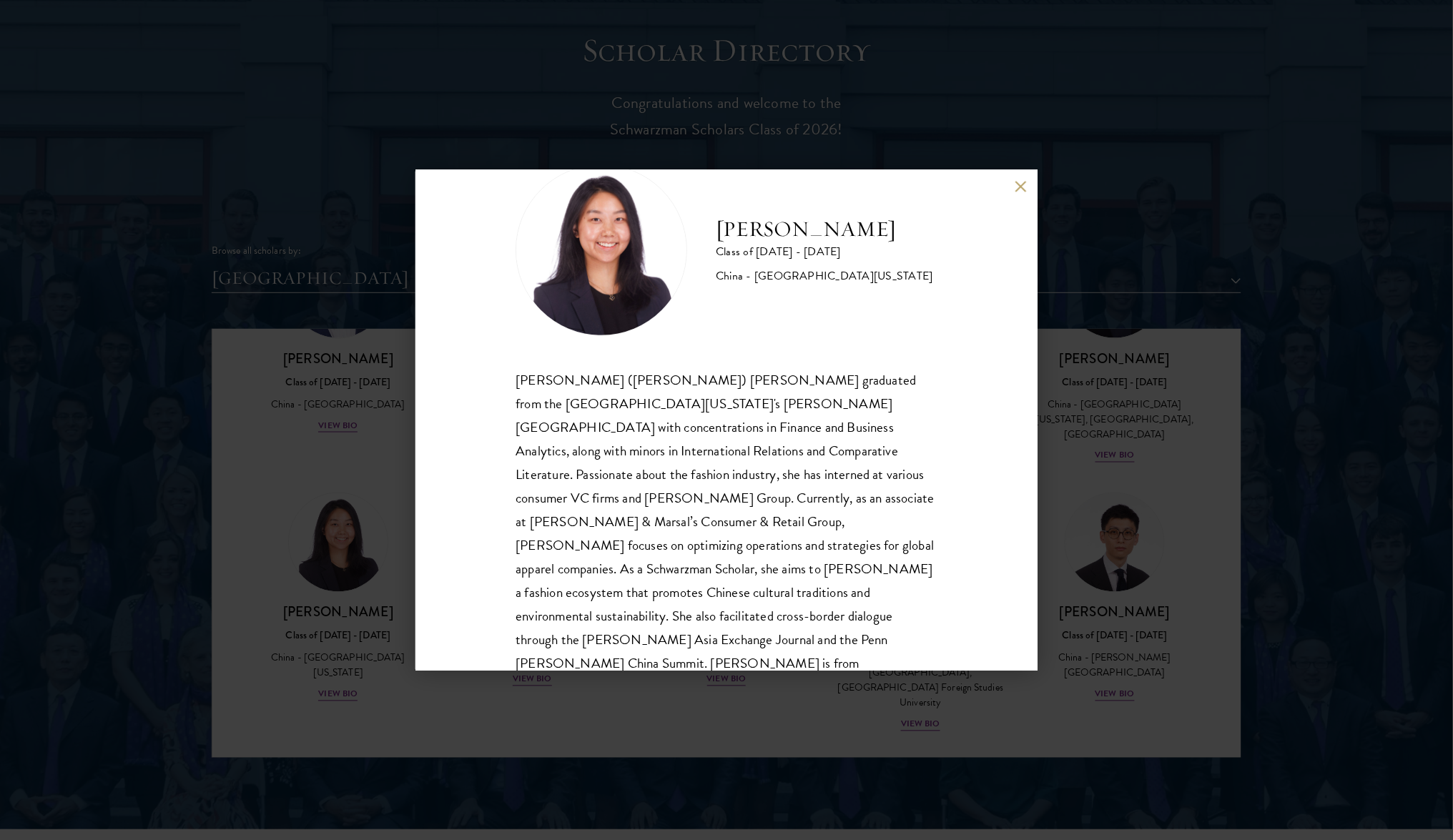
scroll to position [48, 0]
click at [1017, 184] on button at bounding box center [1021, 187] width 12 height 12
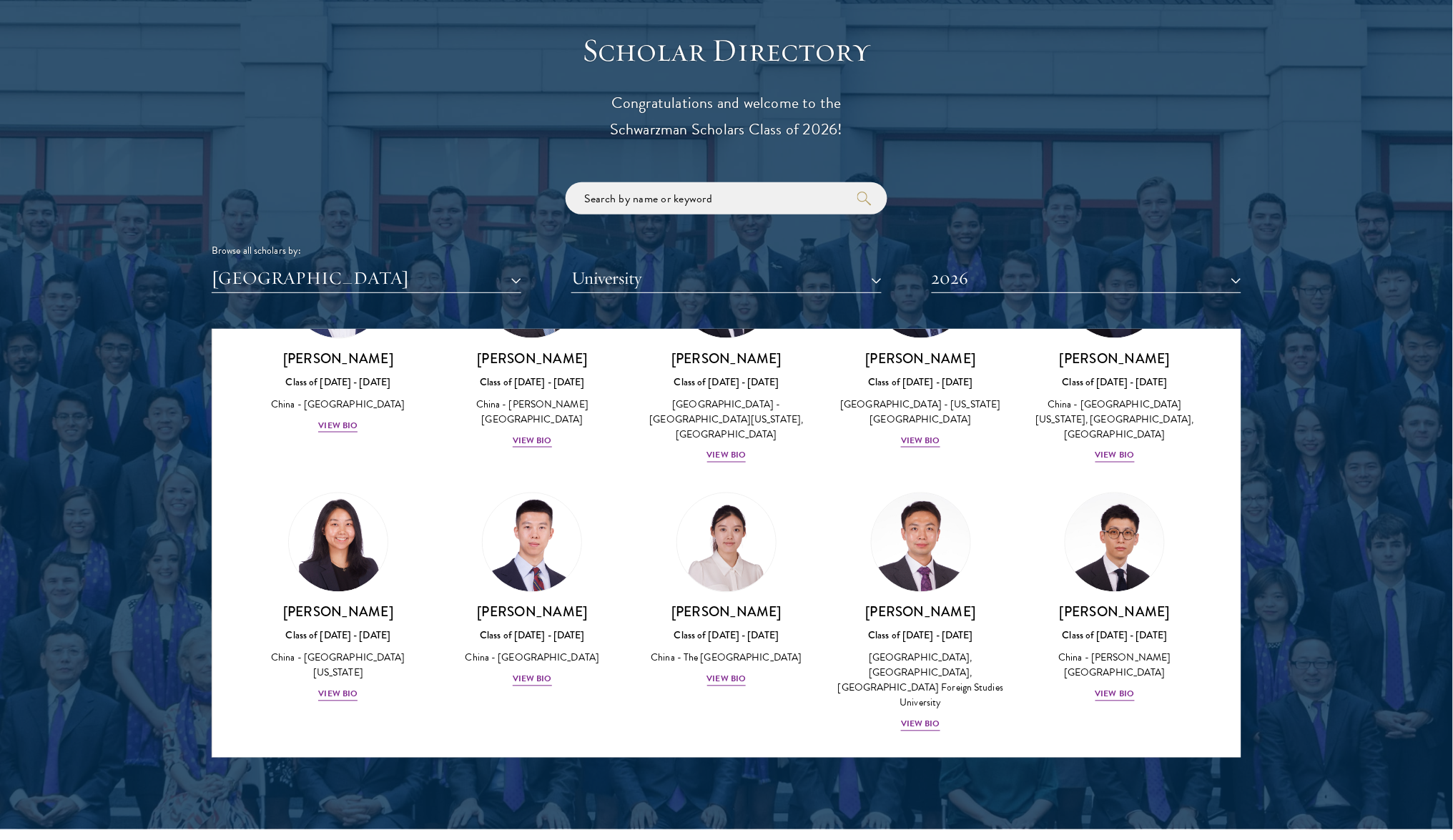
click at [508, 277] on button "[GEOGRAPHIC_DATA]" at bounding box center [367, 278] width 310 height 29
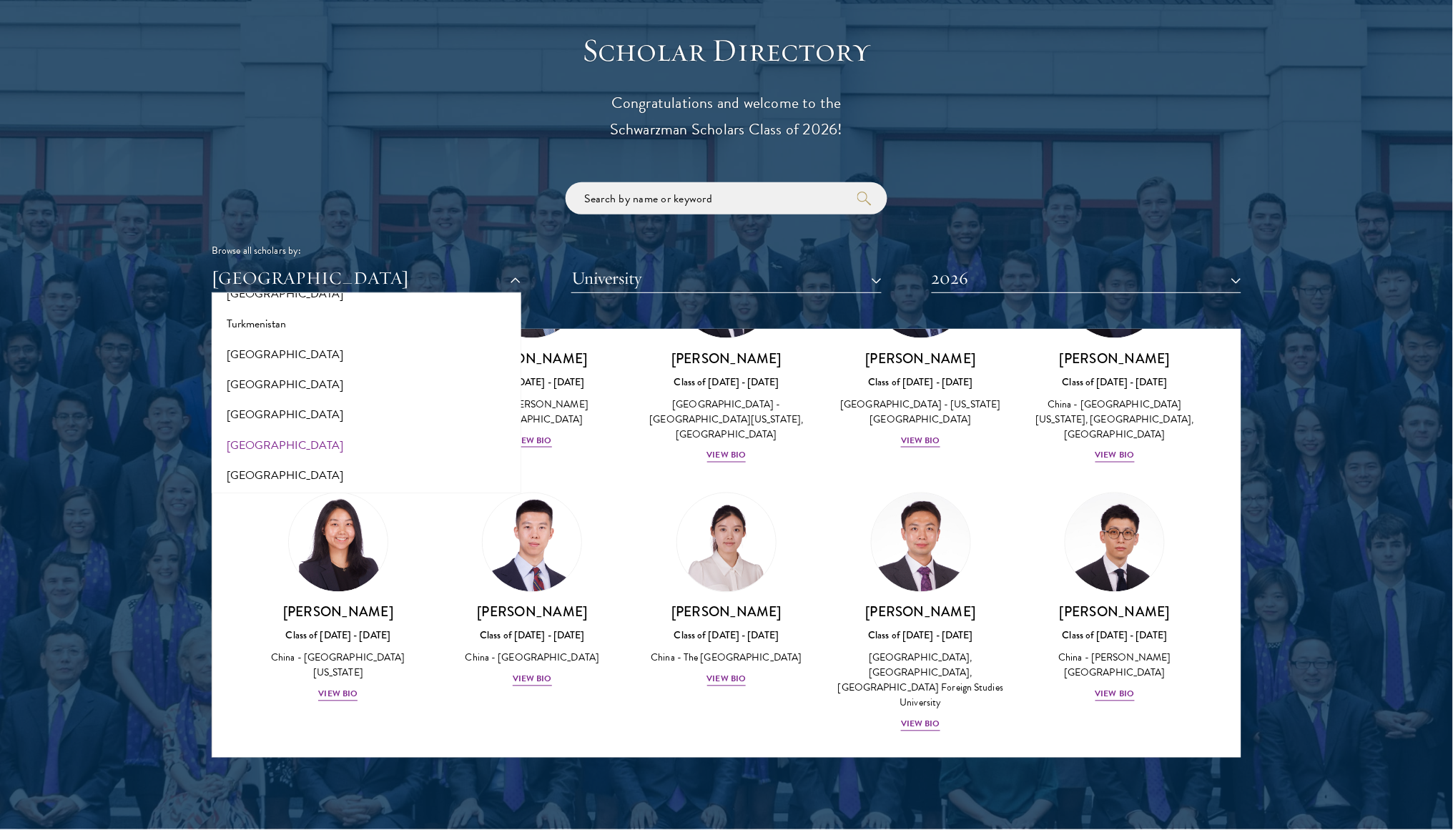
scroll to position [2869, 0]
click at [290, 435] on button "[GEOGRAPHIC_DATA]" at bounding box center [367, 450] width 301 height 30
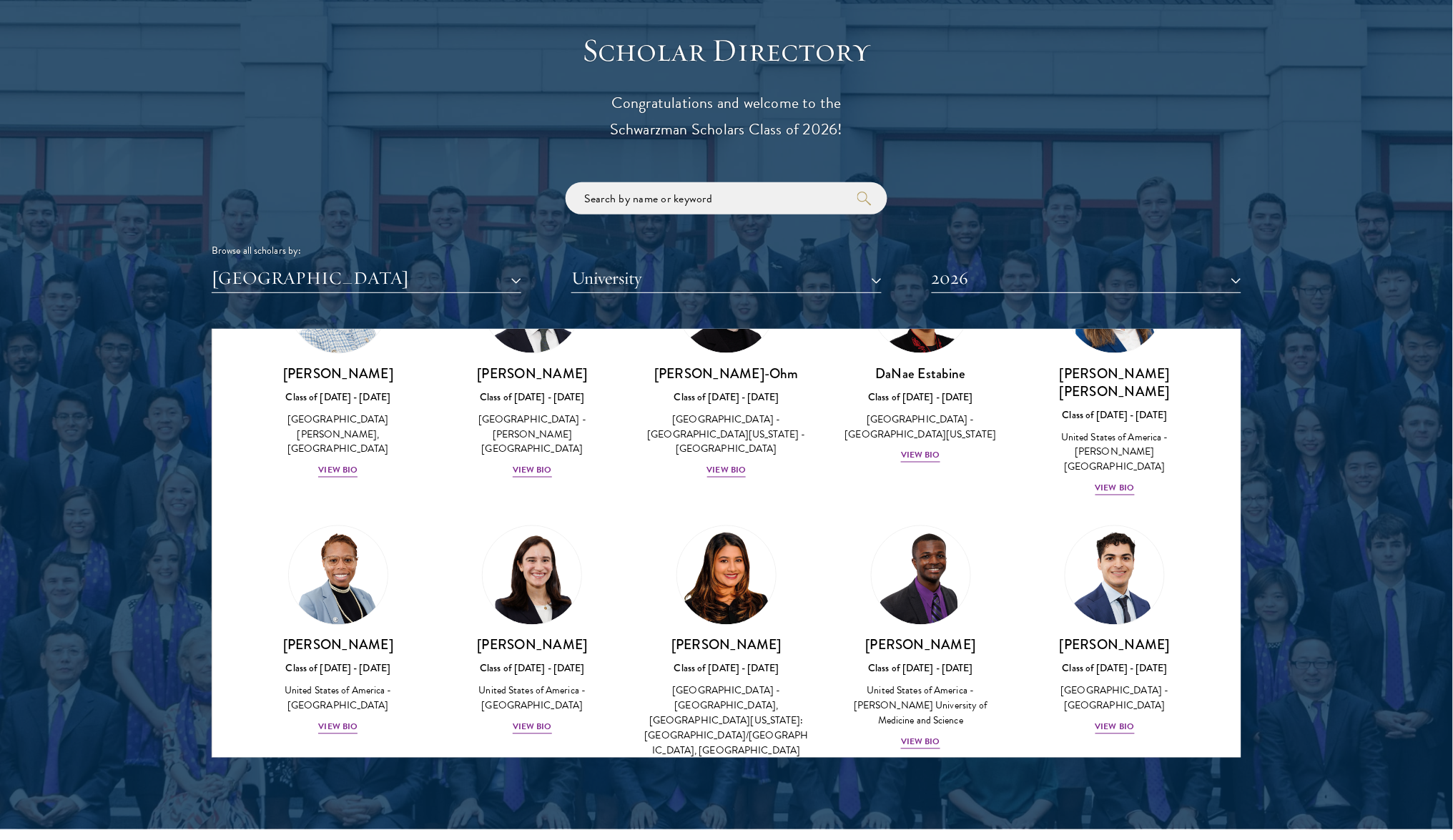
click at [831, 5] on div at bounding box center [726, 394] width 1453 height 870
